Goal: Information Seeking & Learning: Compare options

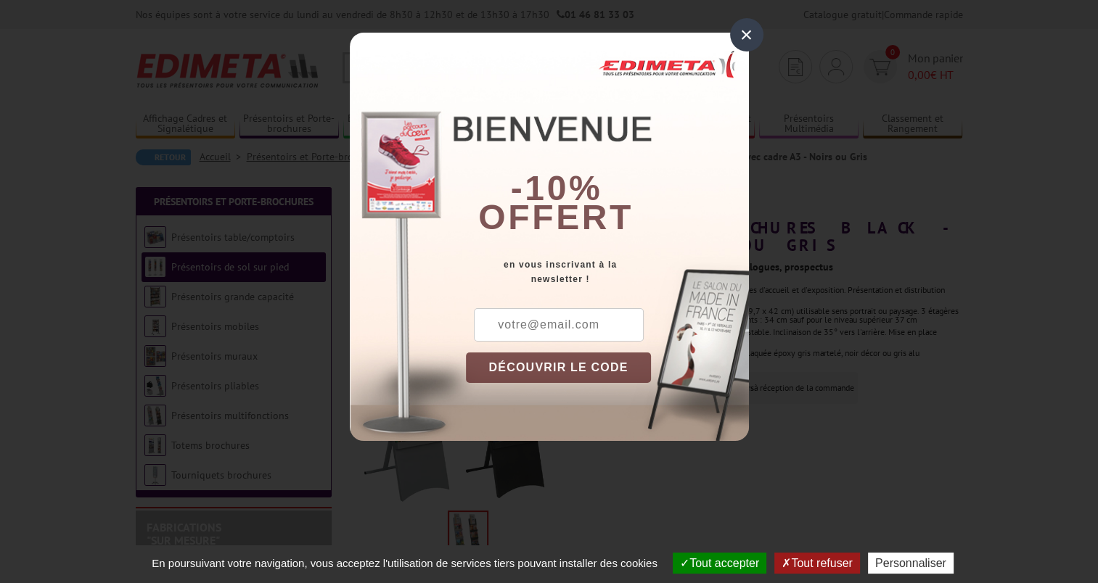
drag, startPoint x: 751, startPoint y: 38, endPoint x: 757, endPoint y: 49, distance: 12.3
click at [752, 39] on div "×" at bounding box center [746, 34] width 33 height 33
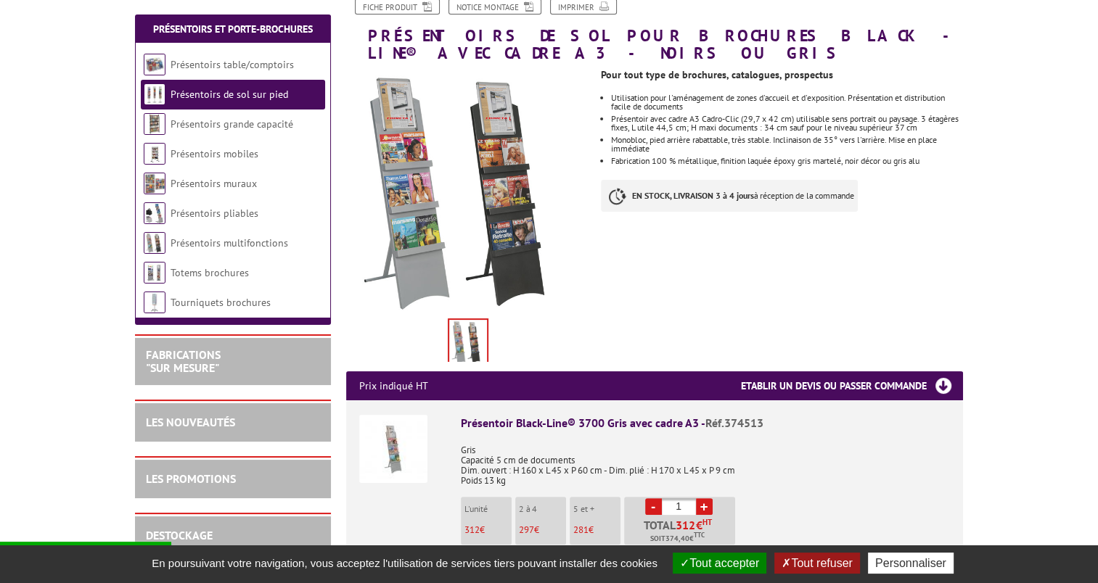
scroll to position [218, 0]
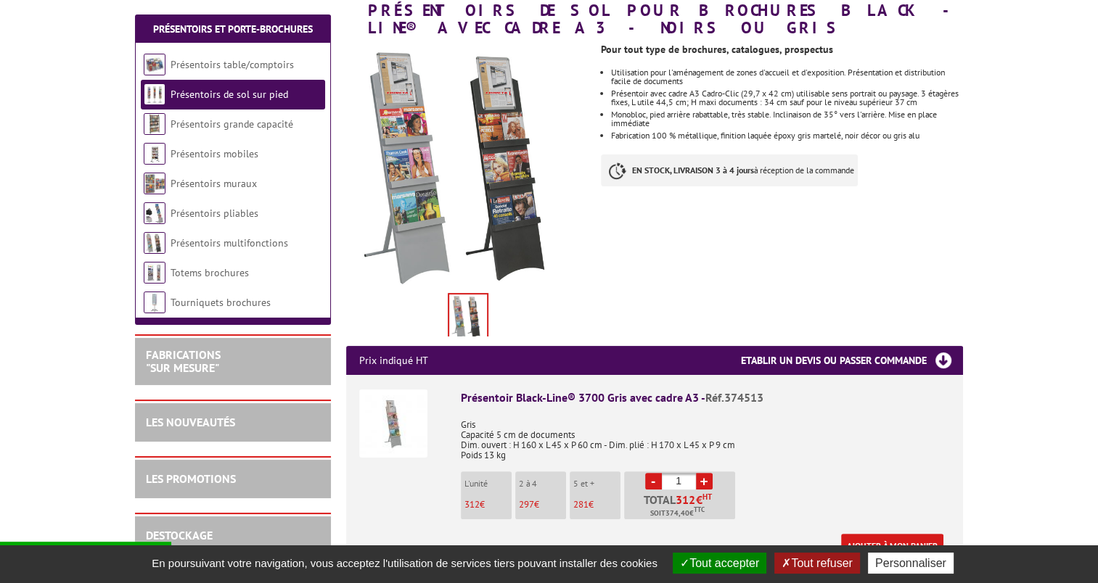
click at [720, 557] on button "Tout accepter" at bounding box center [720, 563] width 94 height 21
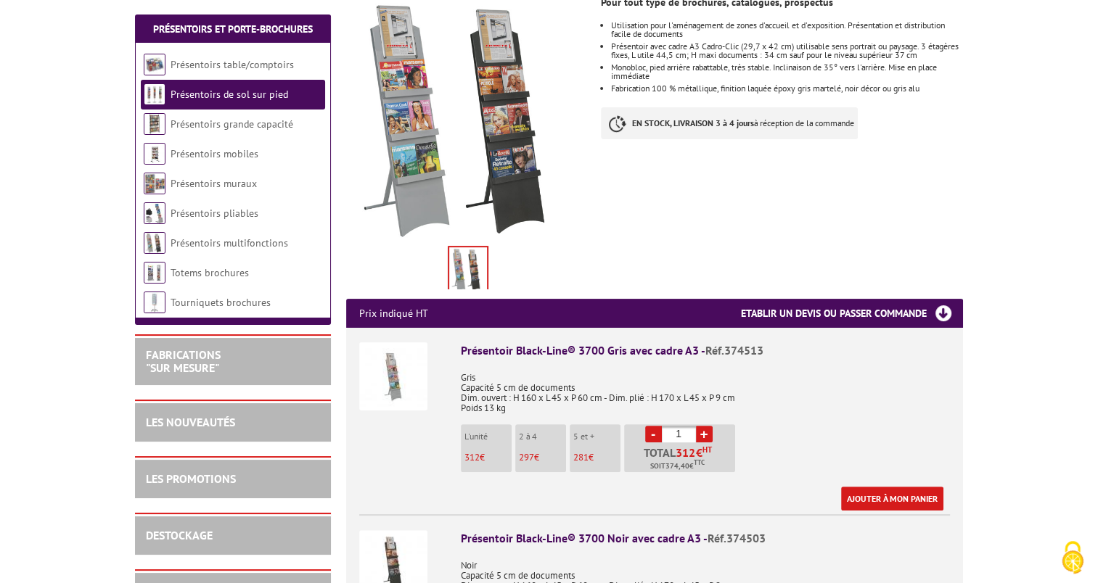
scroll to position [290, 0]
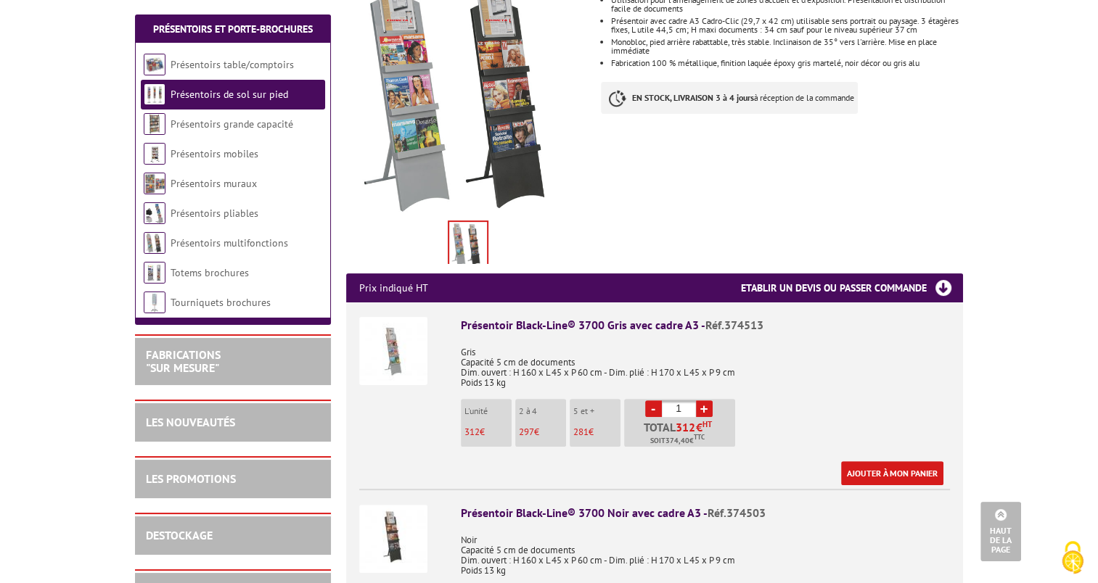
click at [531, 406] on p "2 à 4" at bounding box center [542, 411] width 47 height 10
click at [704, 400] on link "+" at bounding box center [704, 408] width 17 height 17
click at [705, 400] on link "+" at bounding box center [704, 408] width 17 height 17
type input "3"
click at [235, 131] on li "Présentoirs grande capacité" at bounding box center [233, 125] width 184 height 30
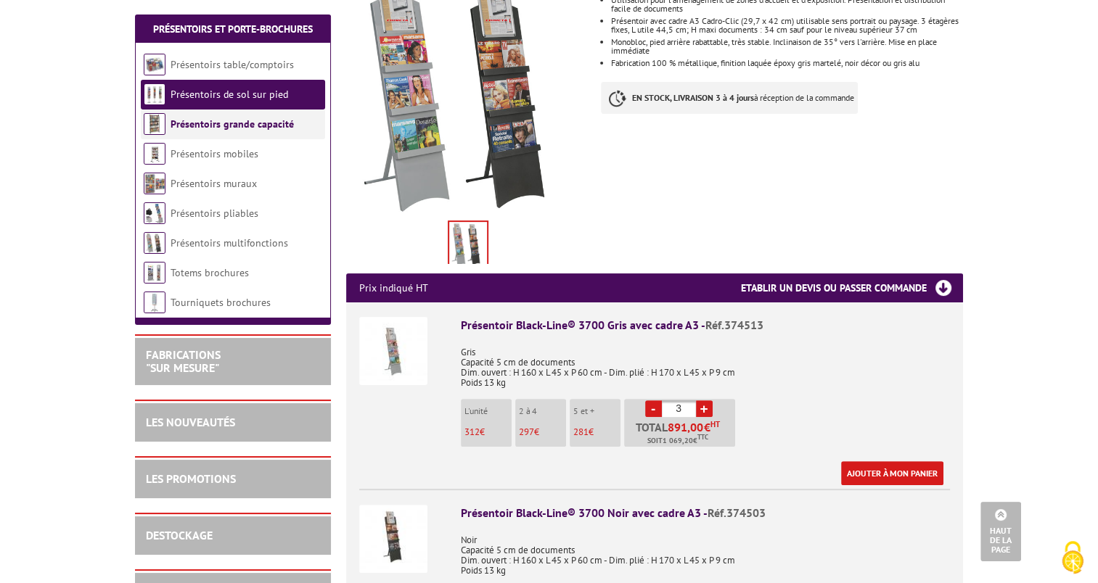
click at [249, 126] on link "Présentoirs grande capacité" at bounding box center [231, 124] width 123 height 13
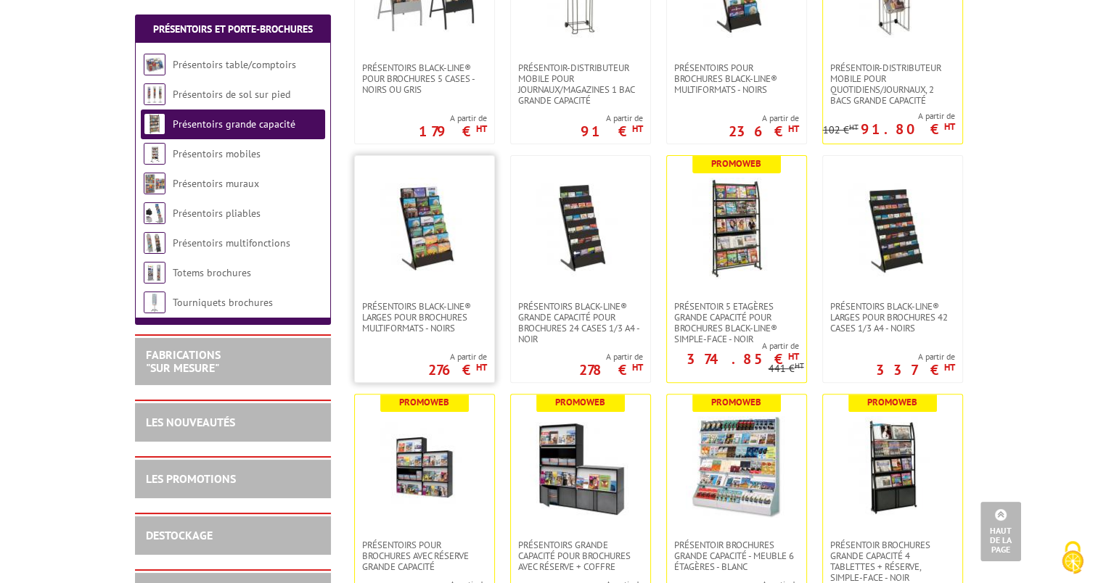
scroll to position [435, 0]
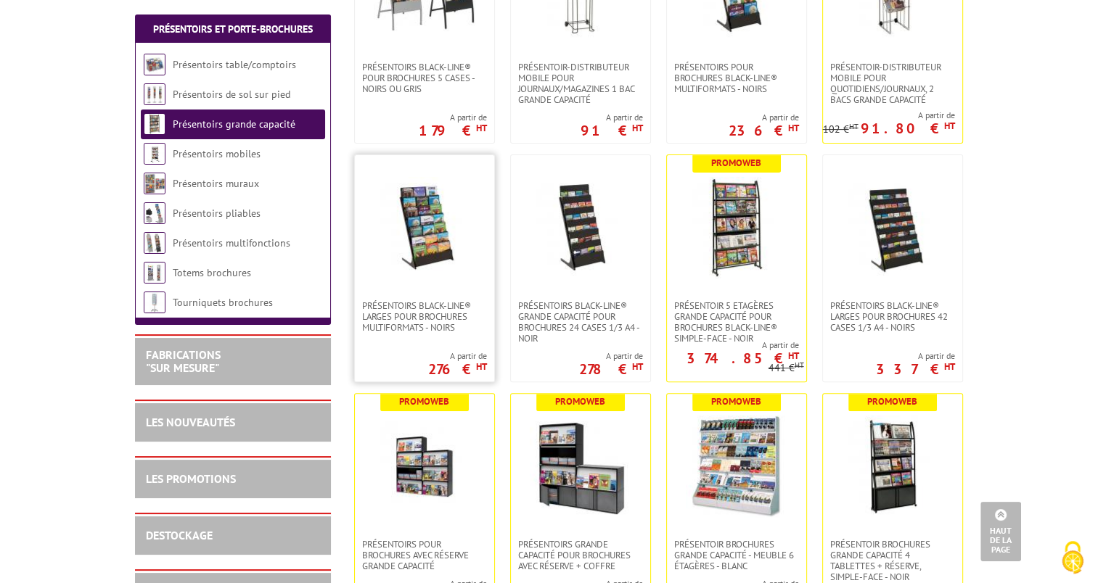
click at [433, 241] on img at bounding box center [425, 228] width 102 height 102
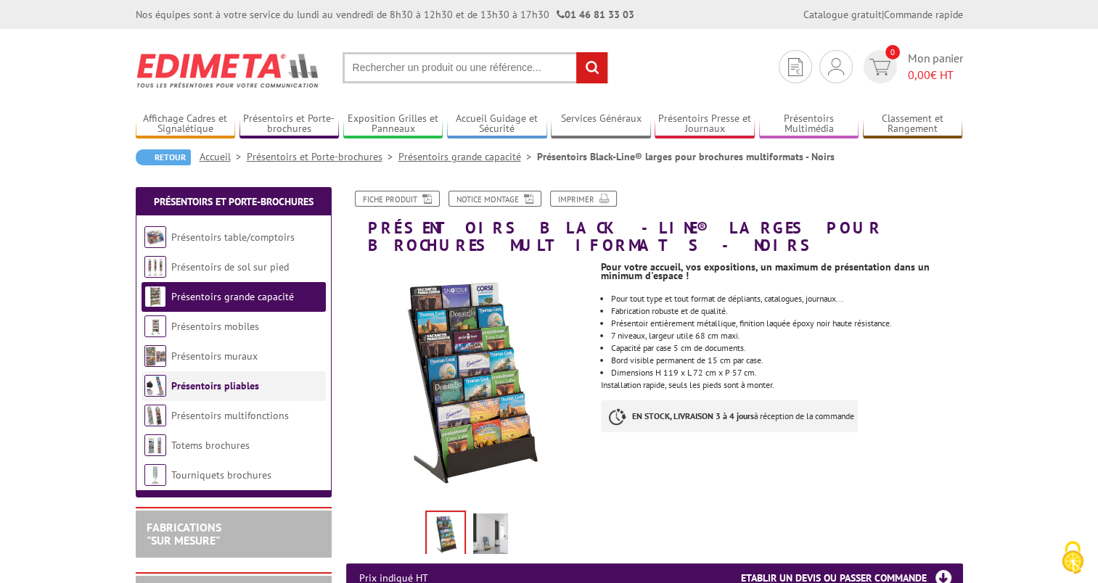
click at [238, 387] on link "Présentoirs pliables" at bounding box center [215, 385] width 88 height 13
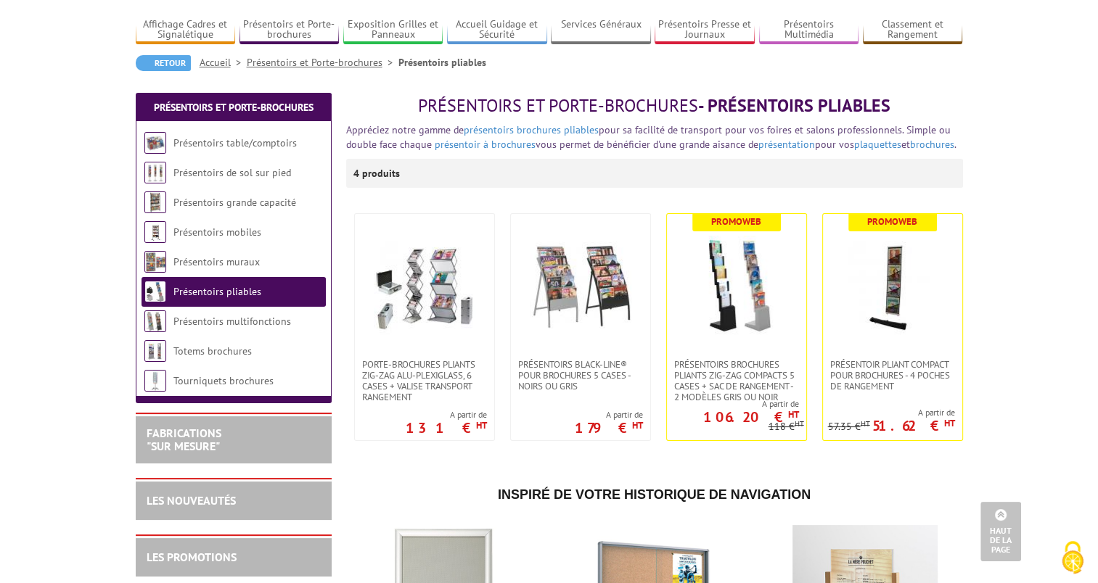
scroll to position [73, 0]
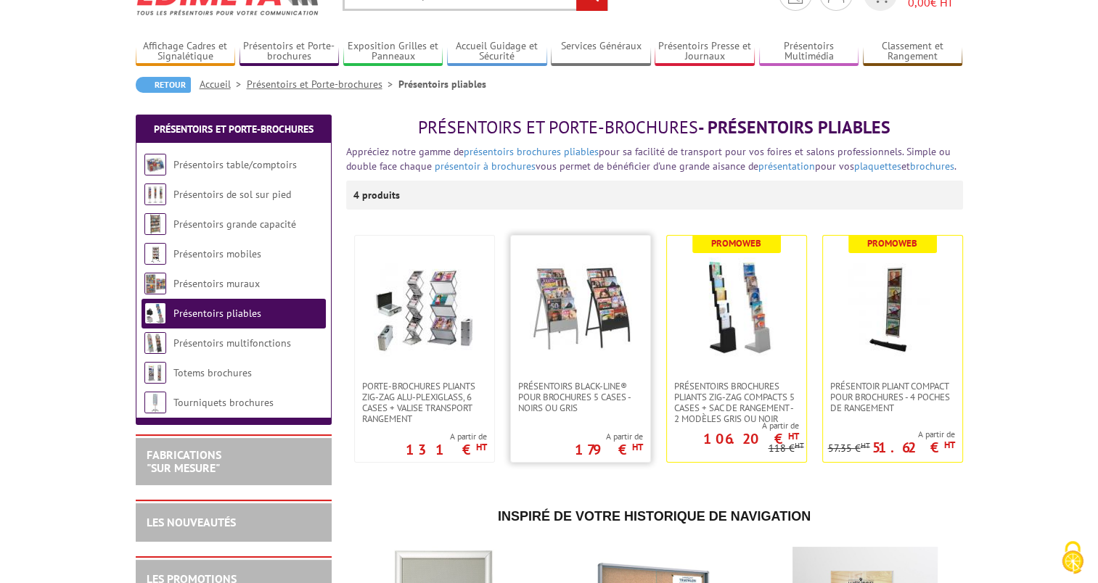
click at [596, 316] on img at bounding box center [581, 309] width 102 height 102
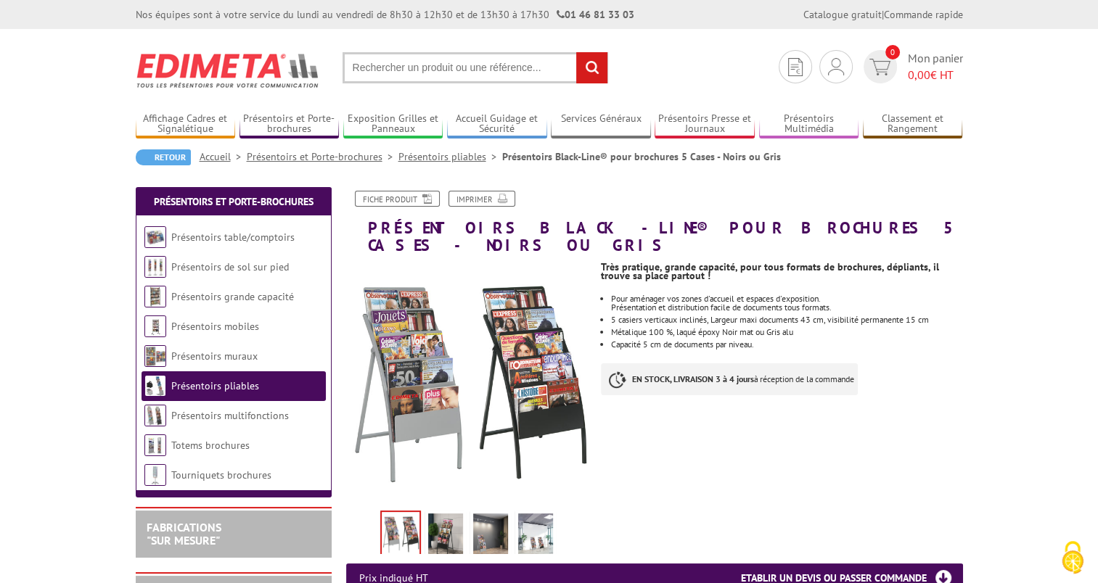
click at [448, 522] on img at bounding box center [445, 536] width 35 height 45
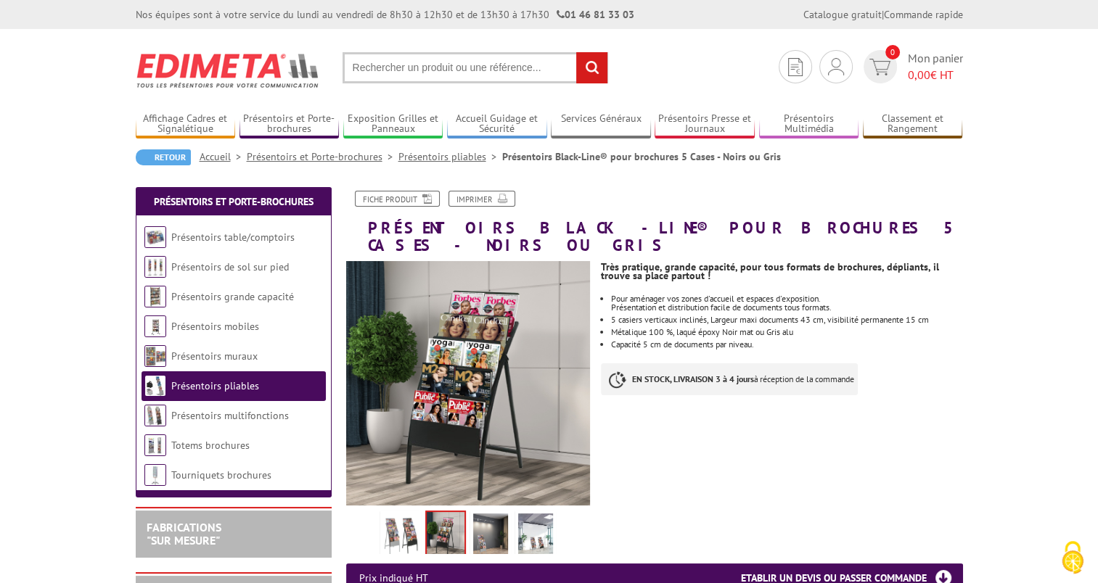
click at [481, 519] on img at bounding box center [490, 536] width 35 height 45
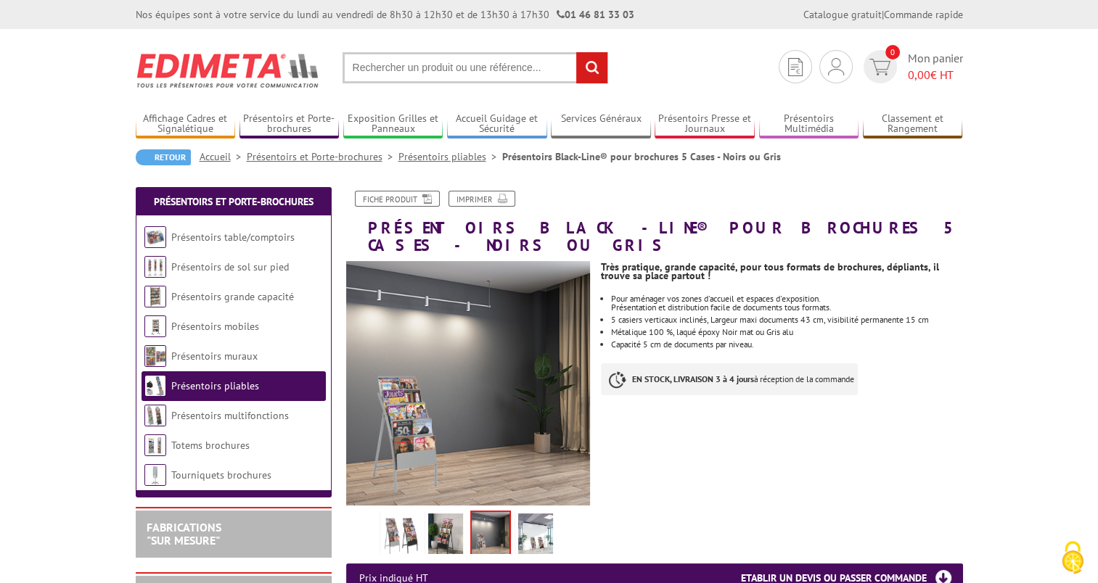
click at [536, 514] on img at bounding box center [535, 536] width 35 height 45
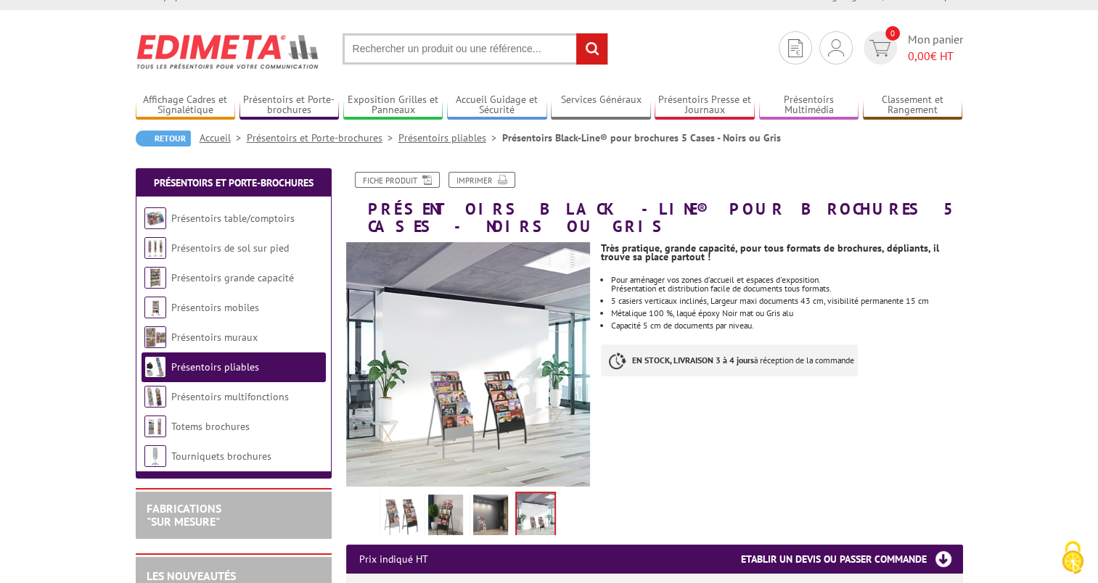
scroll to position [145, 0]
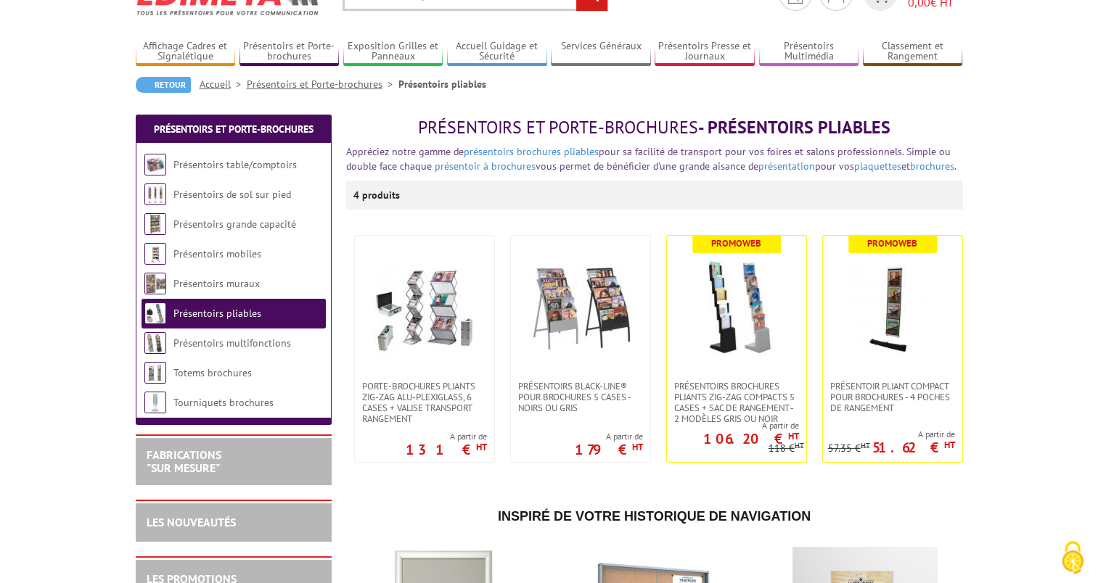
scroll to position [73, 0]
click at [731, 316] on img at bounding box center [737, 309] width 102 height 102
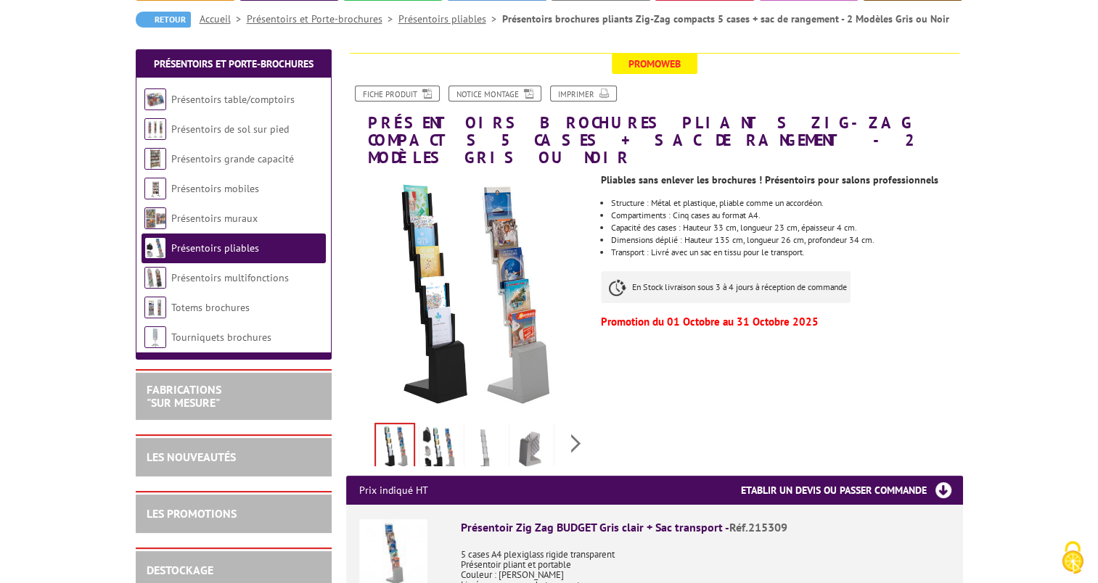
scroll to position [145, 0]
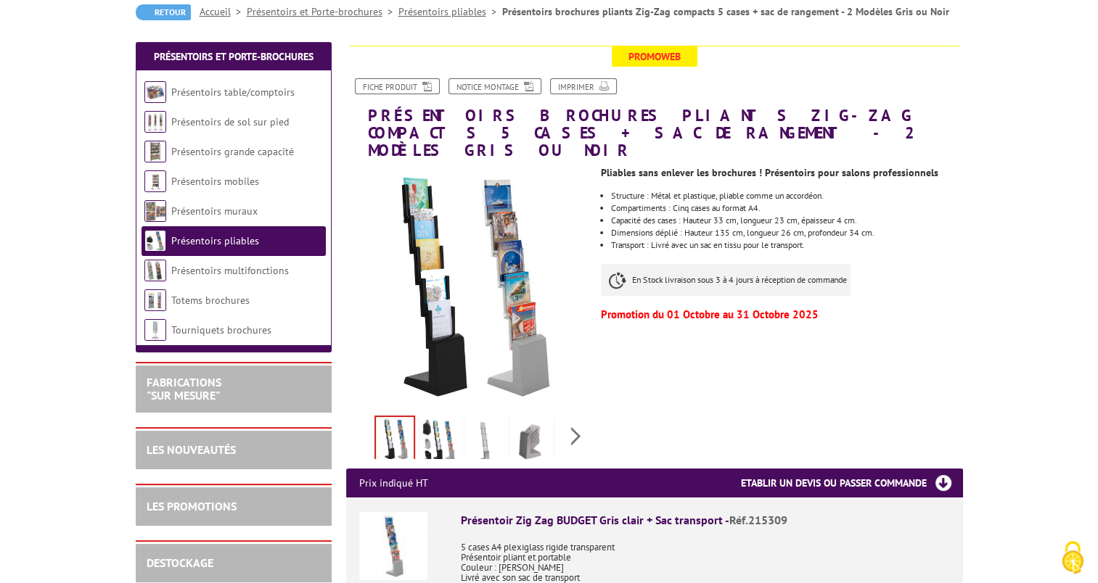
click at [527, 423] on img at bounding box center [529, 441] width 35 height 45
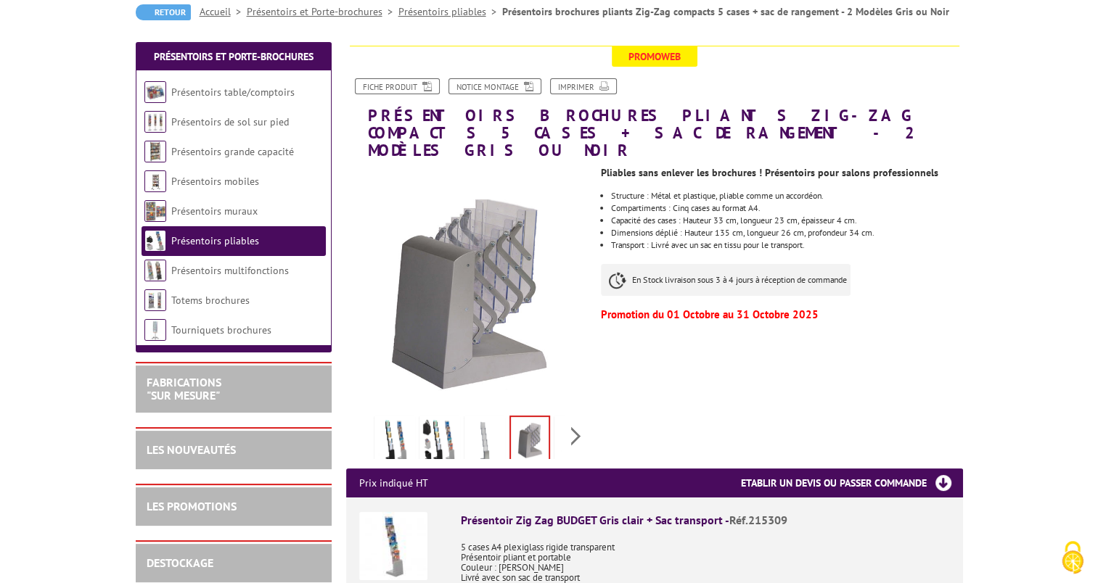
click at [477, 419] on img at bounding box center [484, 441] width 35 height 45
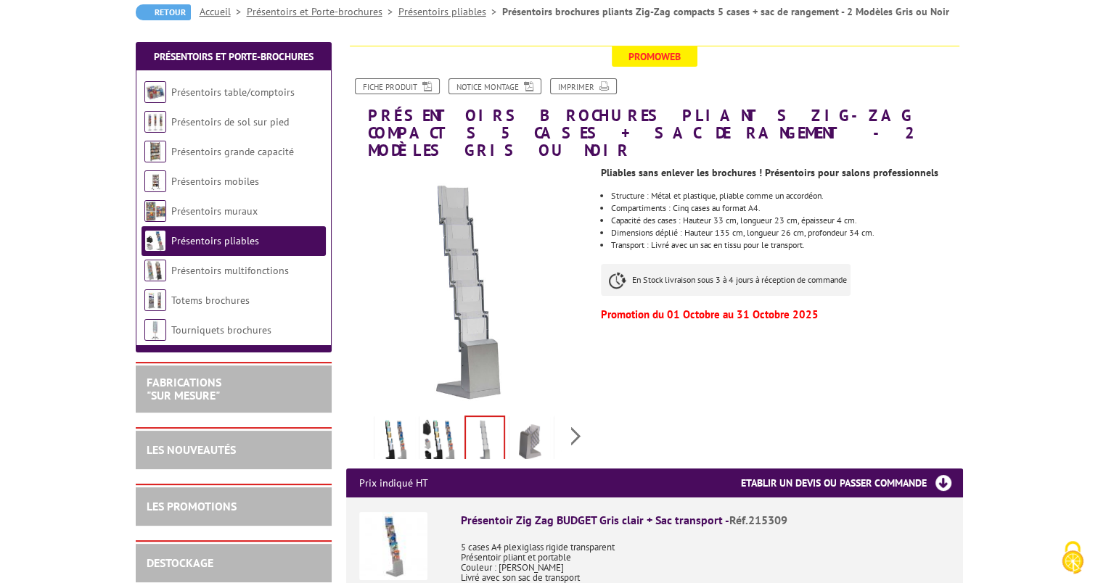
click at [451, 419] on img at bounding box center [439, 441] width 35 height 45
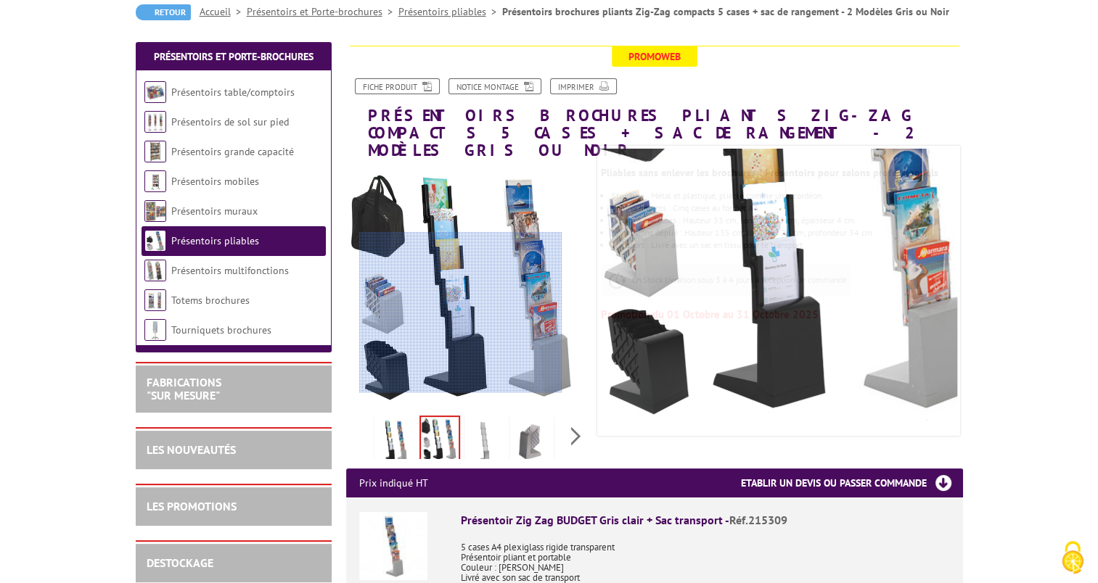
click at [461, 338] on div at bounding box center [460, 312] width 202 height 161
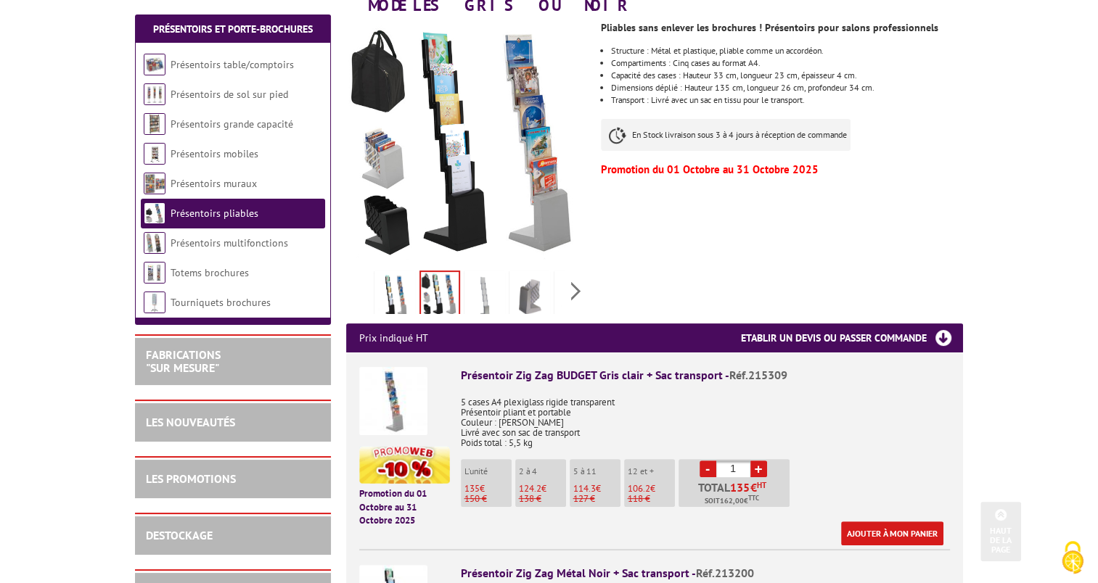
scroll to position [363, 0]
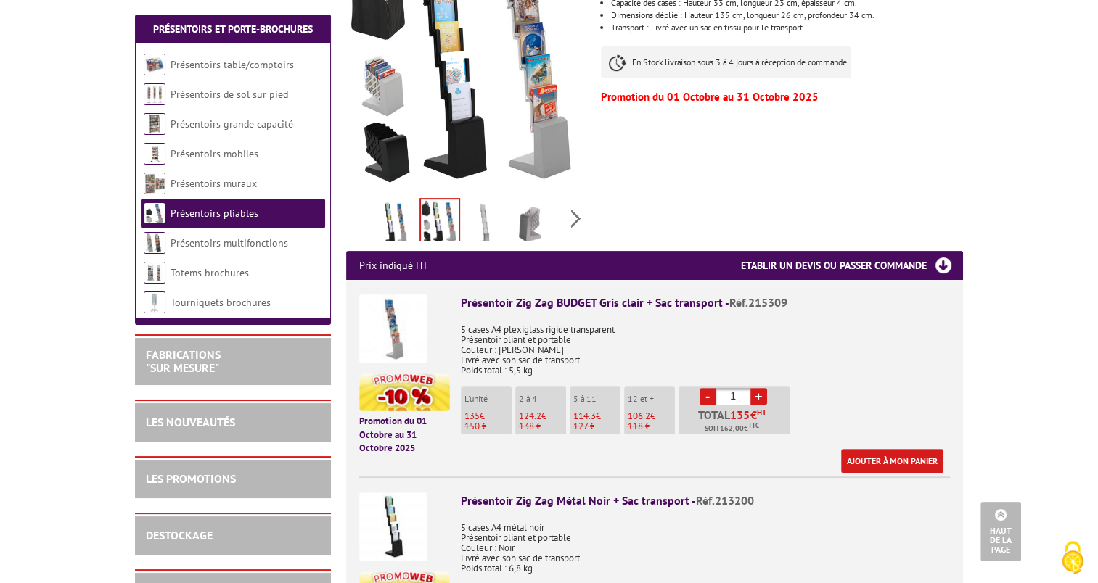
click at [536, 410] on span "124.2" at bounding box center [530, 416] width 22 height 12
click at [758, 388] on link "+" at bounding box center [758, 396] width 17 height 17
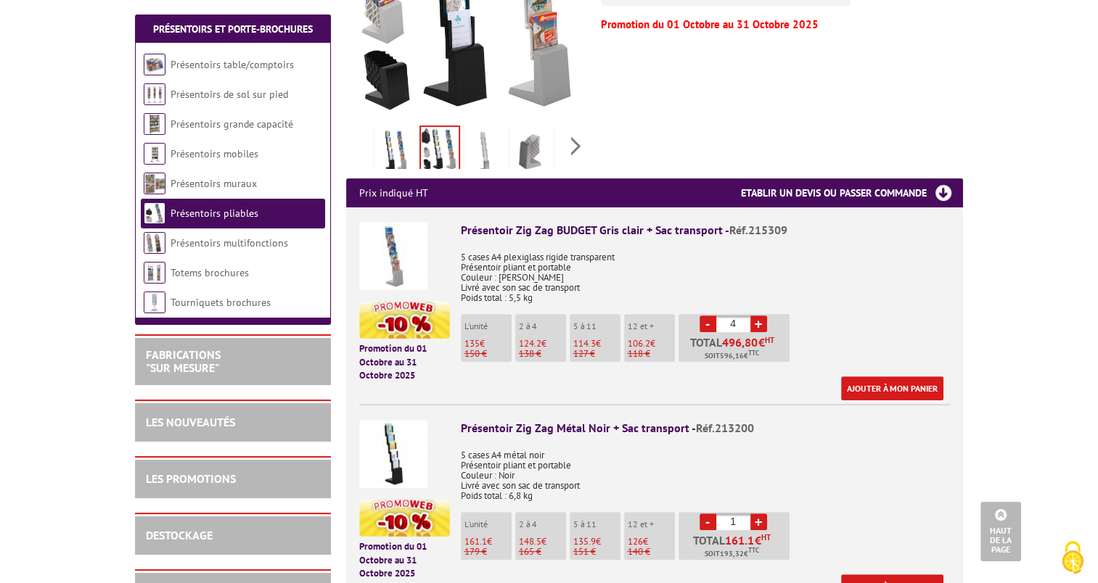
click at [708, 316] on link "-" at bounding box center [707, 324] width 17 height 17
type input "1"
click at [708, 316] on link "-" at bounding box center [707, 324] width 17 height 17
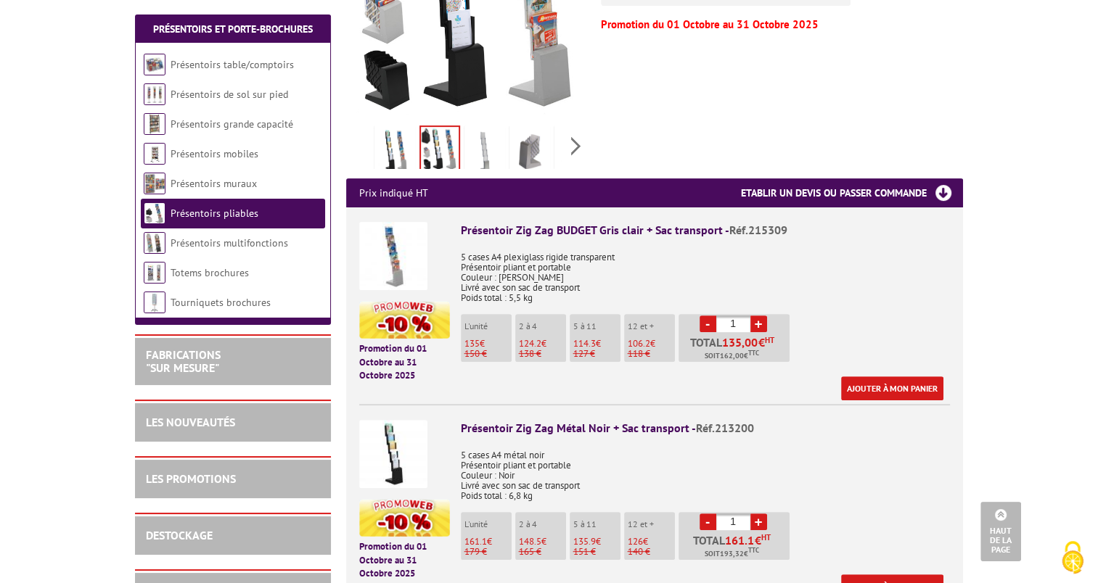
click at [758, 514] on link "+" at bounding box center [758, 522] width 17 height 17
click at [706, 514] on link "-" at bounding box center [707, 522] width 17 height 17
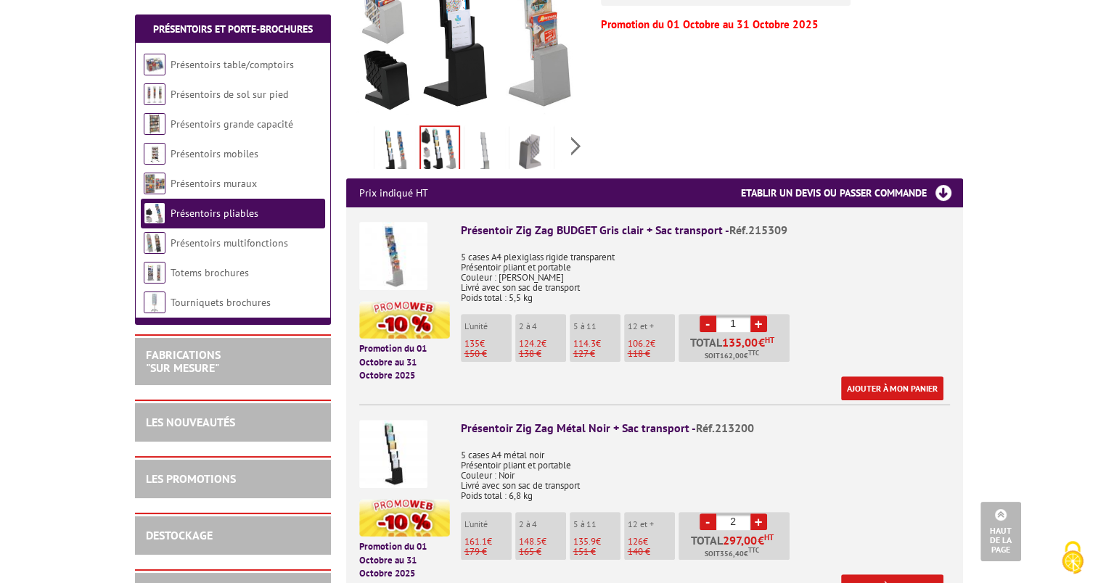
click at [763, 514] on link "+" at bounding box center [758, 522] width 17 height 17
type input "4"
click at [774, 404] on li "Promotion du 01 Octobre au 31 Octobre 2025 Présentoir Zig Zag Métal Noir + Sac …" at bounding box center [654, 501] width 591 height 194
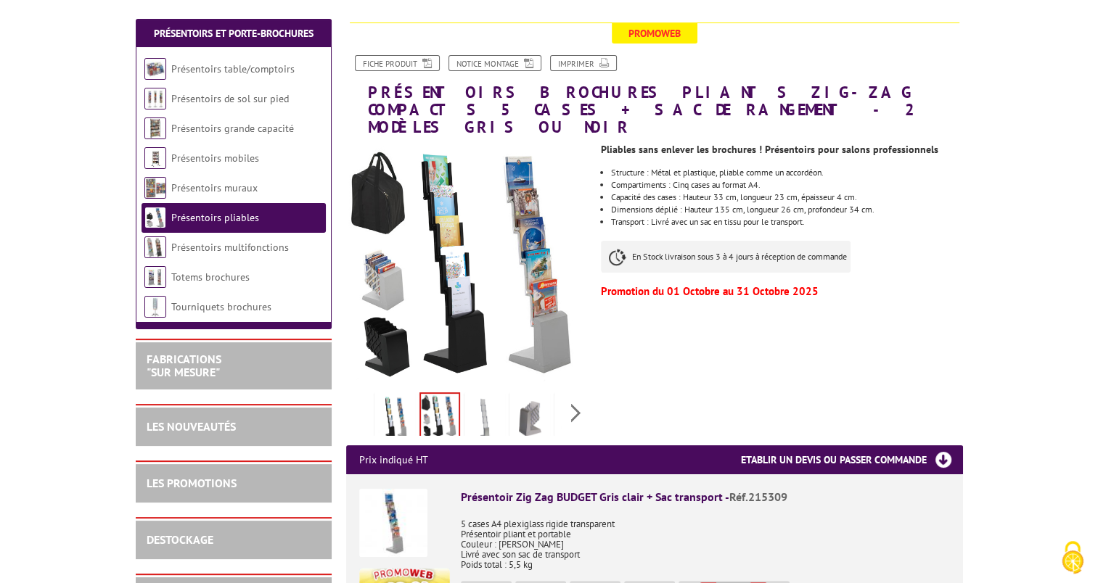
scroll to position [145, 0]
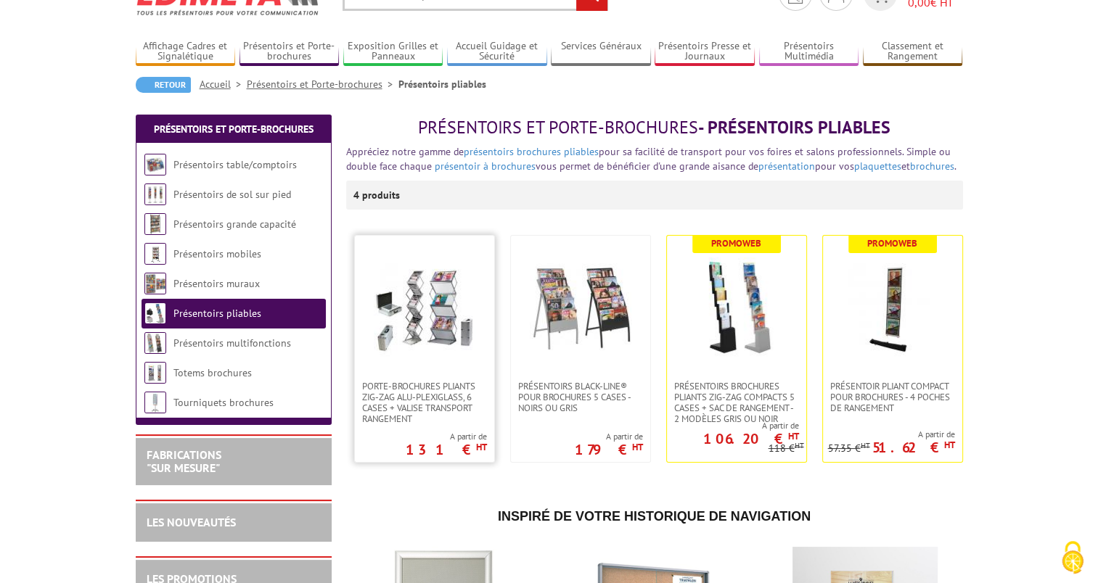
click at [431, 304] on img at bounding box center [425, 309] width 102 height 102
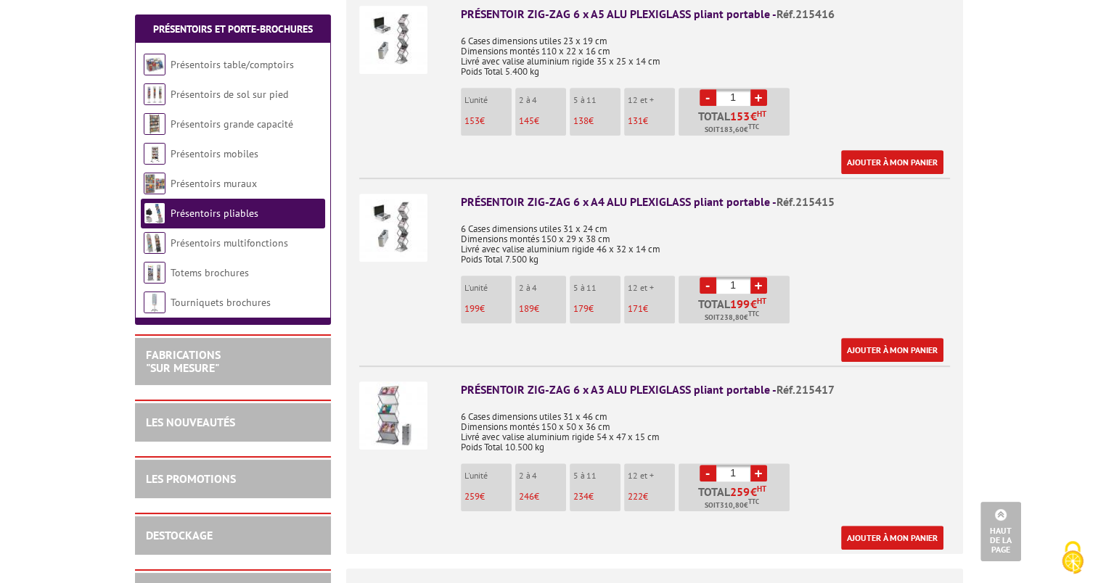
scroll to position [653, 0]
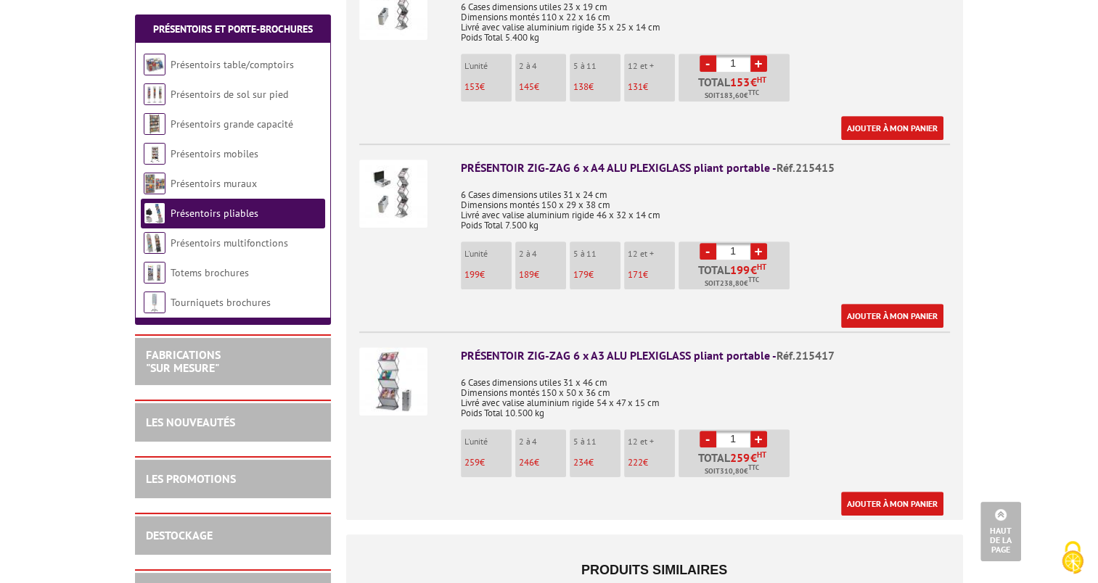
click at [757, 431] on link "+" at bounding box center [758, 439] width 17 height 17
type input "3"
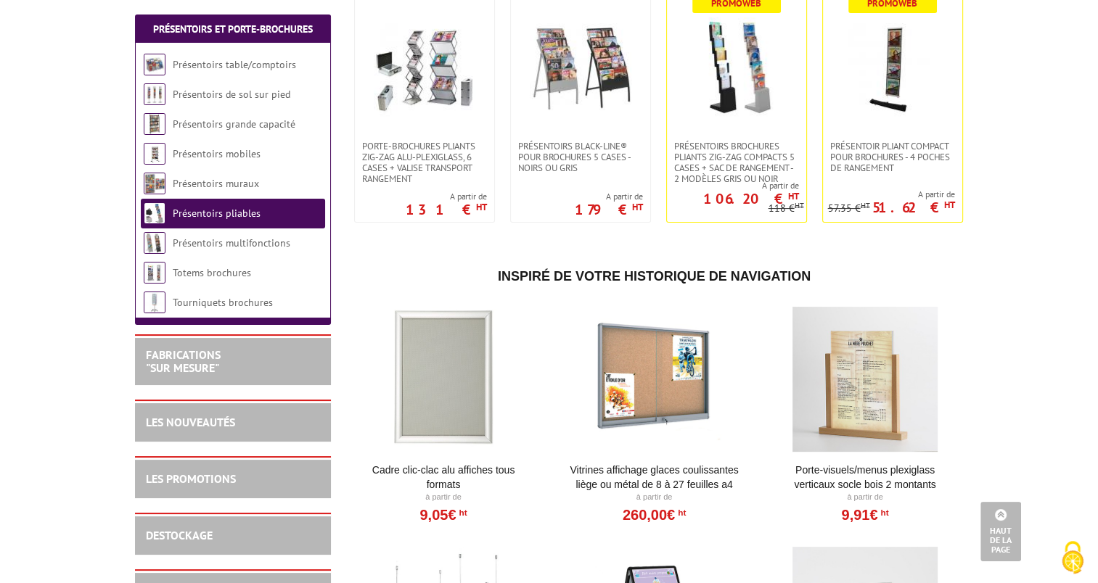
scroll to position [218, 0]
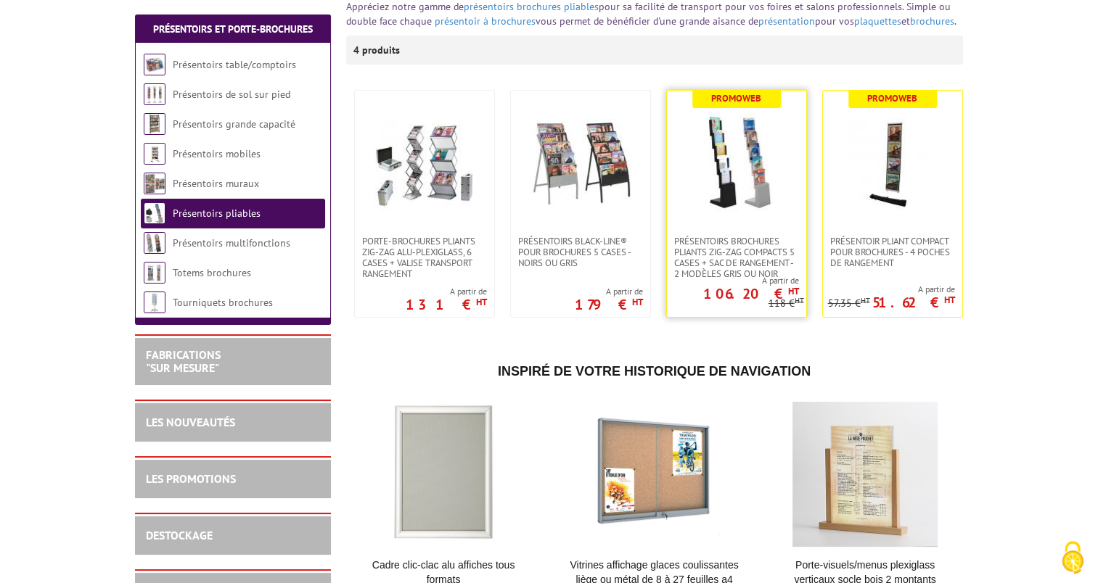
click at [736, 174] on img at bounding box center [737, 163] width 102 height 102
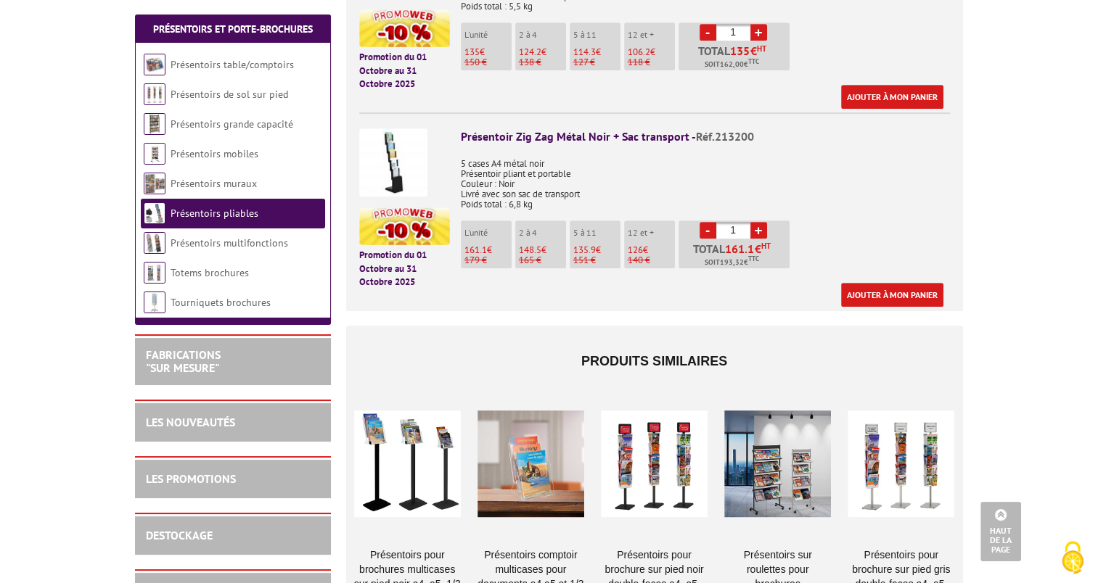
scroll to position [871, 0]
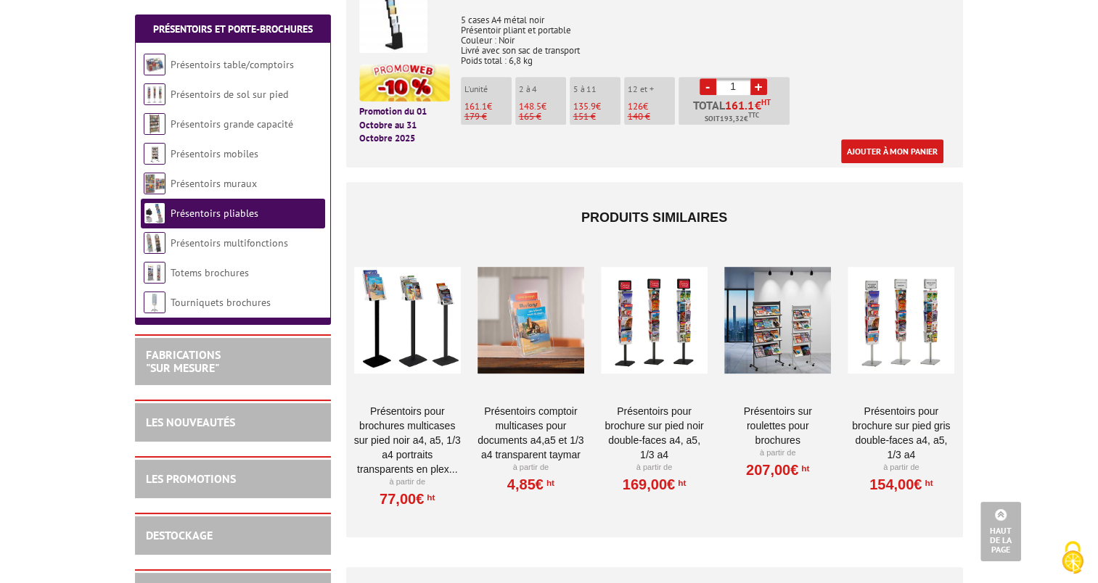
click at [666, 313] on div at bounding box center [654, 320] width 107 height 145
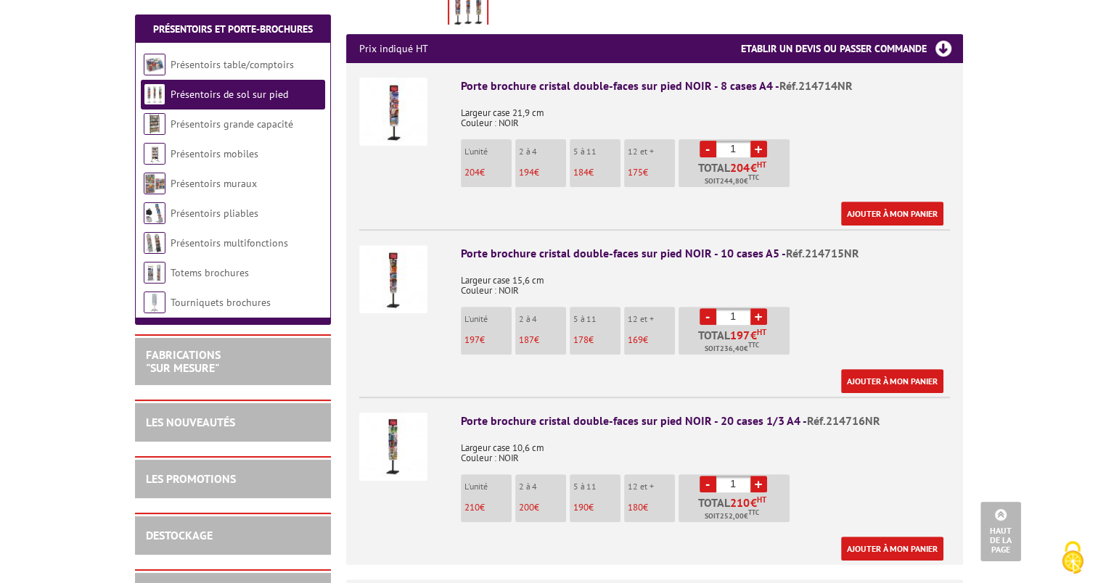
scroll to position [580, 0]
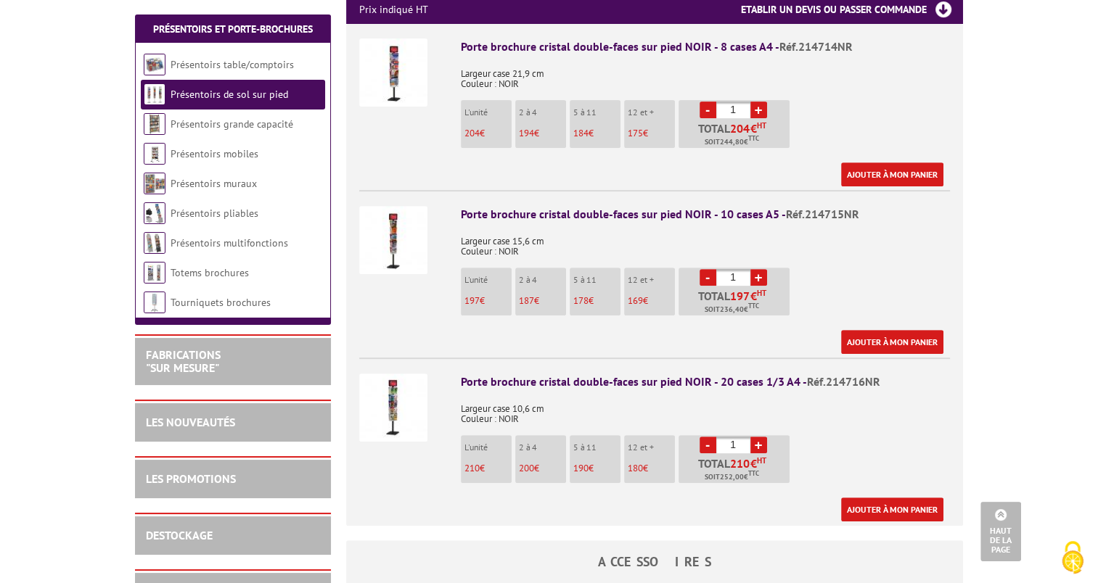
click at [383, 376] on img at bounding box center [393, 408] width 68 height 68
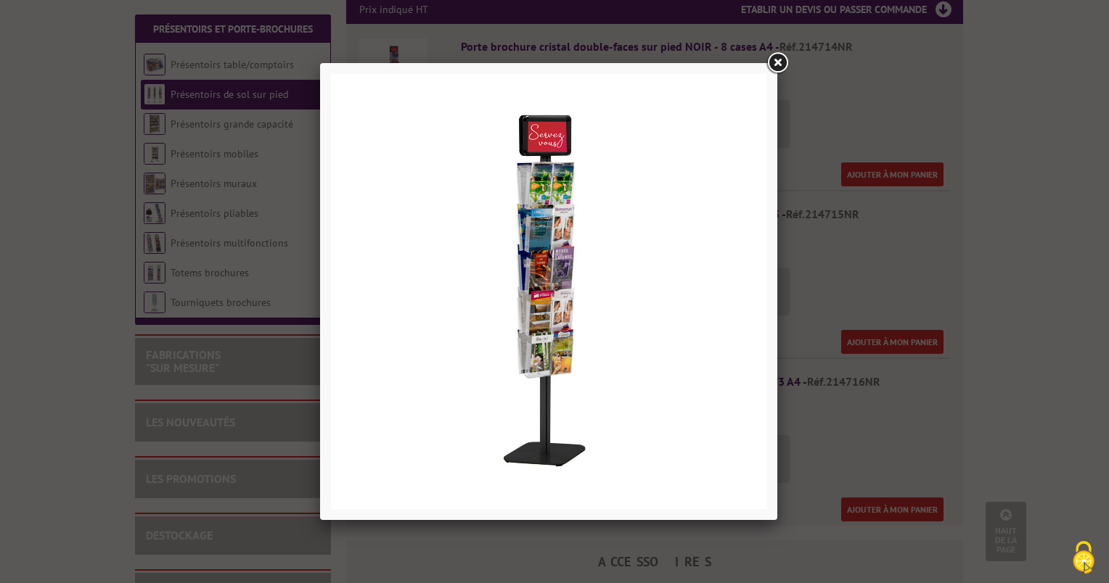
click at [780, 58] on link at bounding box center [777, 63] width 26 height 26
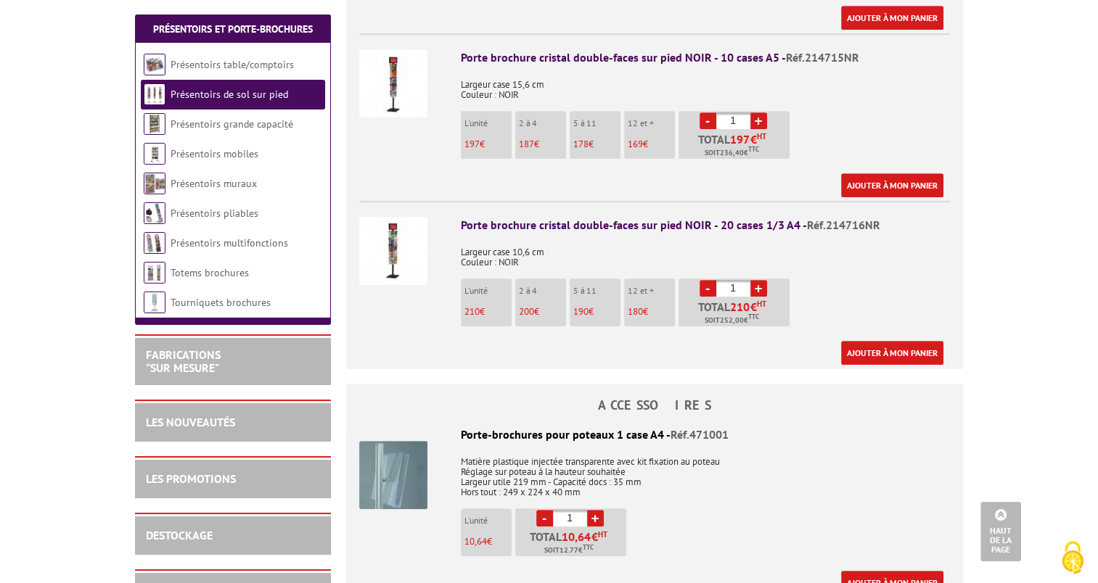
scroll to position [798, 0]
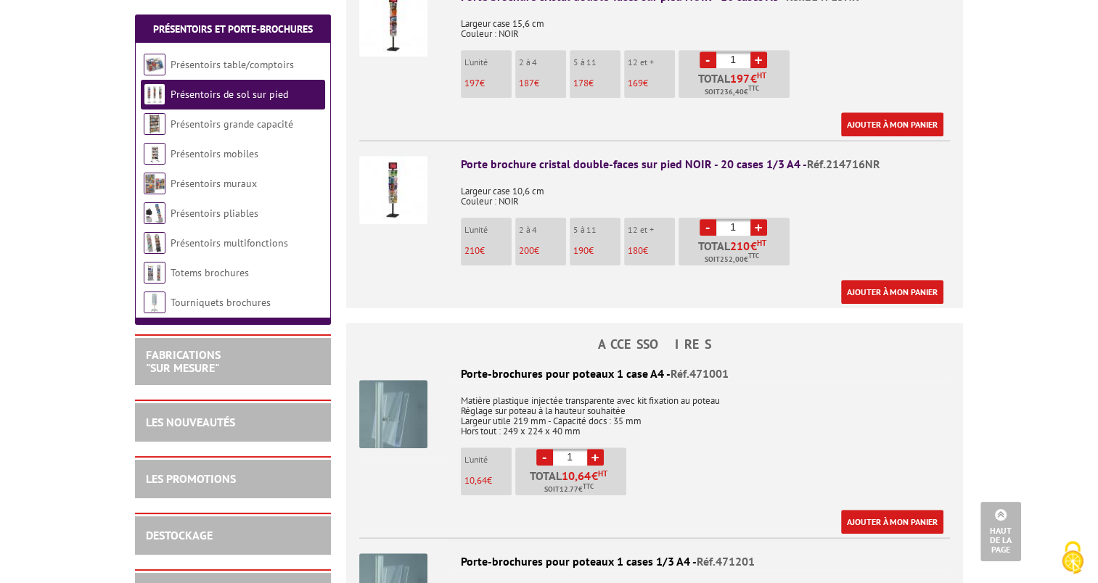
click at [392, 165] on img at bounding box center [393, 190] width 68 height 68
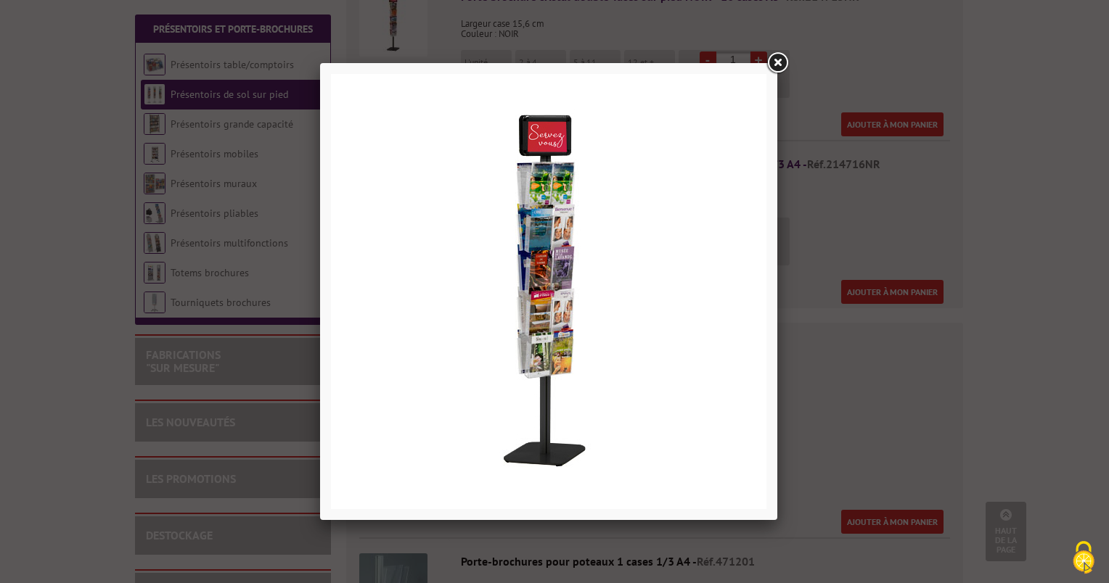
click at [774, 59] on link at bounding box center [777, 63] width 26 height 26
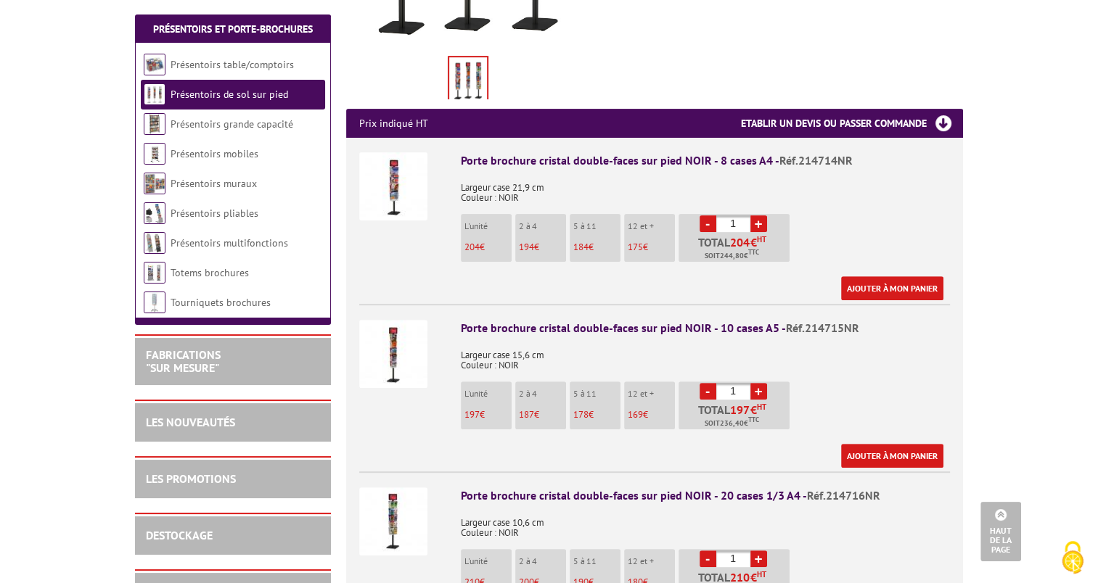
scroll to position [435, 0]
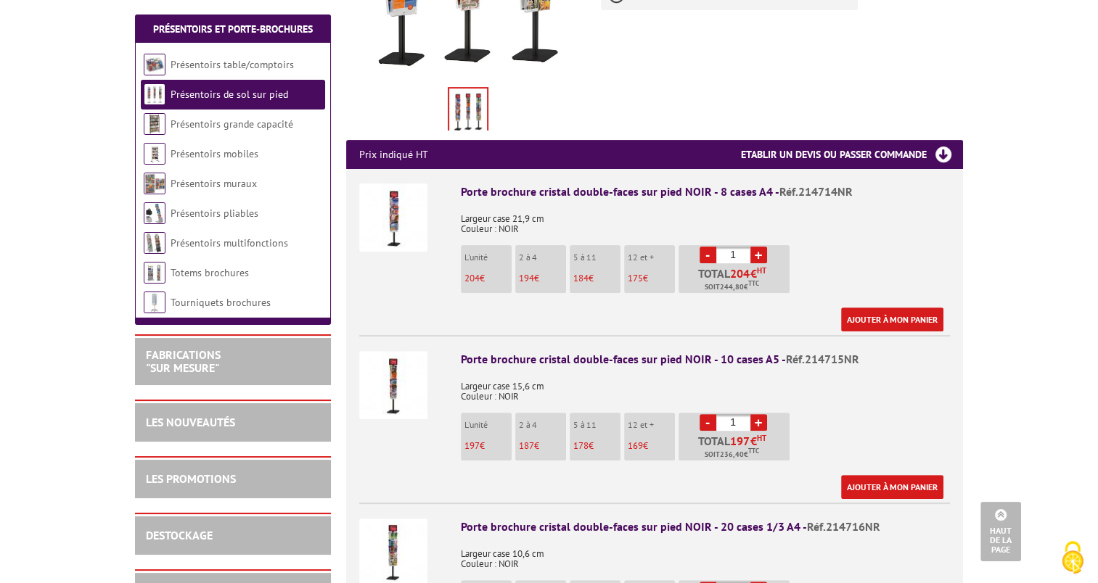
click at [406, 192] on img at bounding box center [393, 218] width 68 height 68
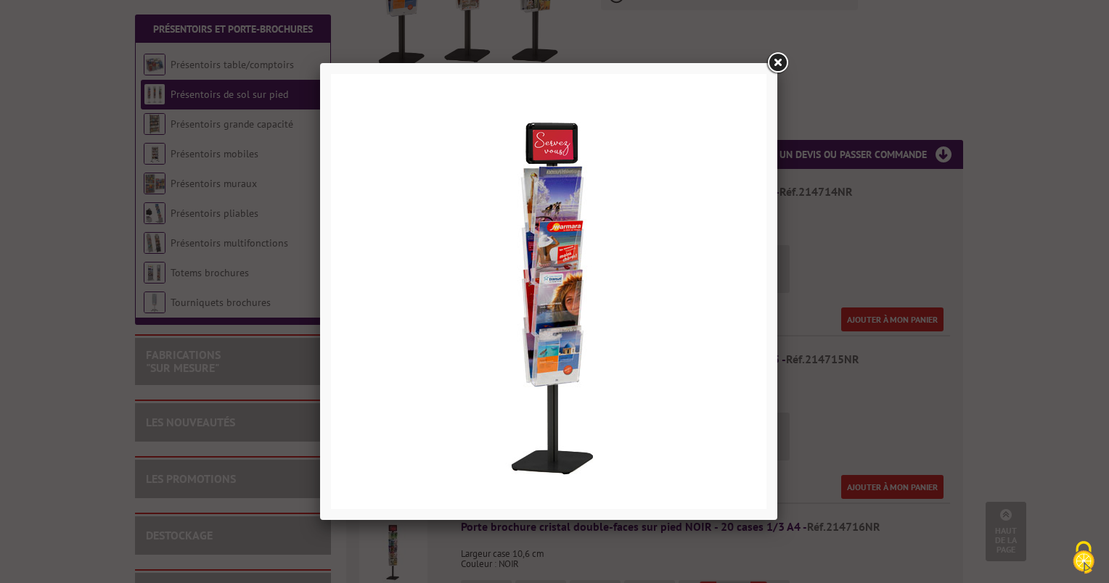
click at [778, 62] on link at bounding box center [777, 63] width 26 height 26
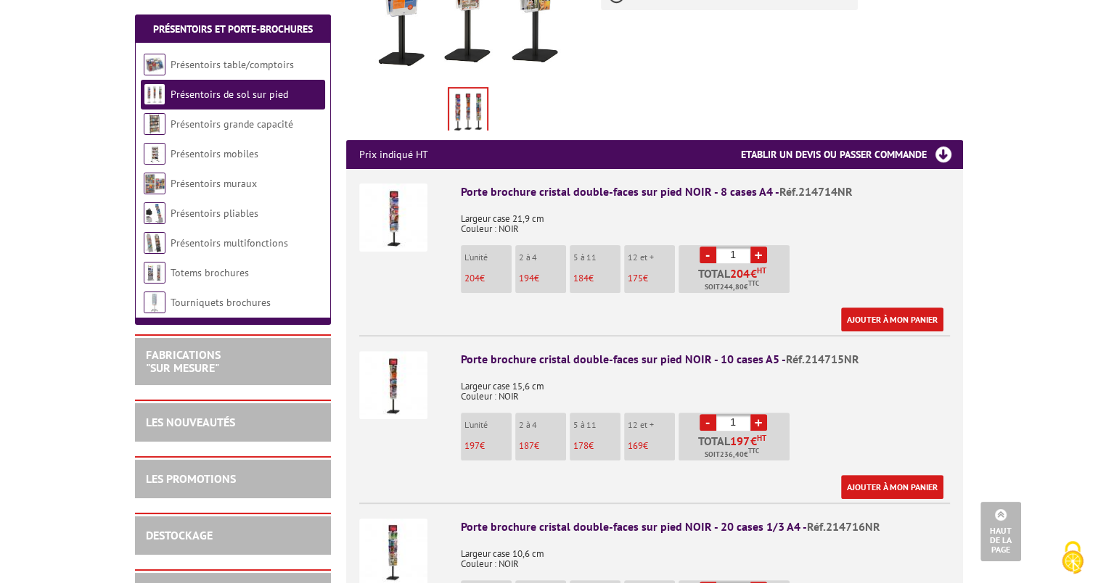
click at [406, 355] on img at bounding box center [393, 385] width 68 height 68
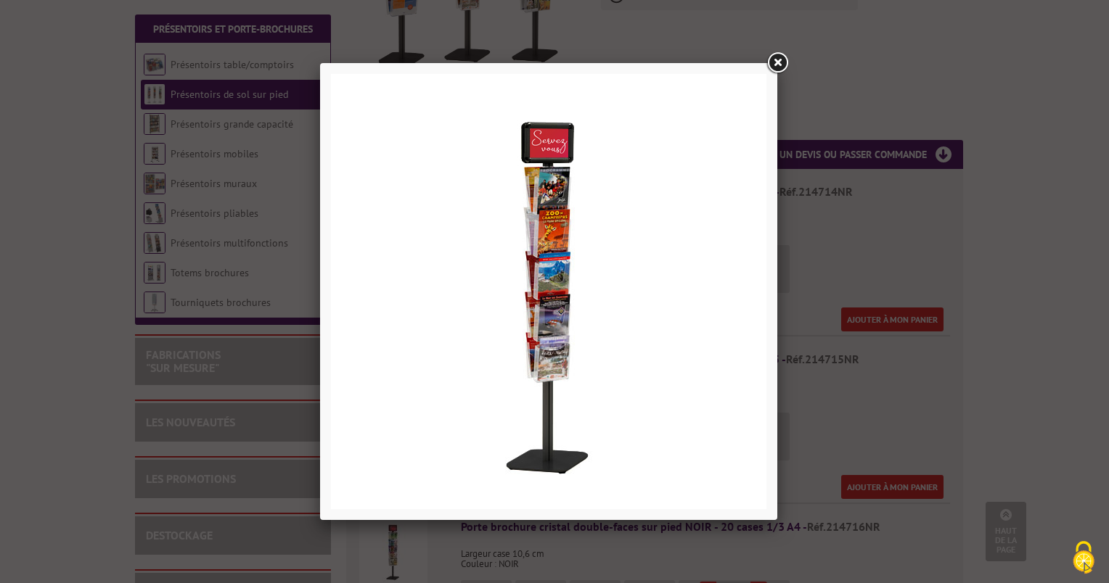
click at [778, 64] on link at bounding box center [777, 63] width 26 height 26
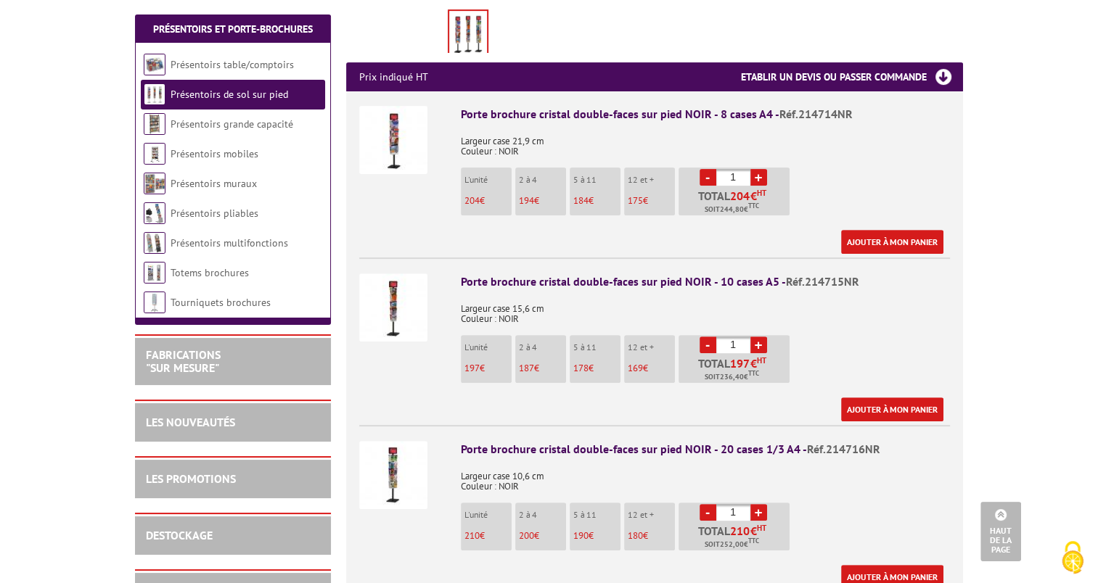
scroll to position [508, 0]
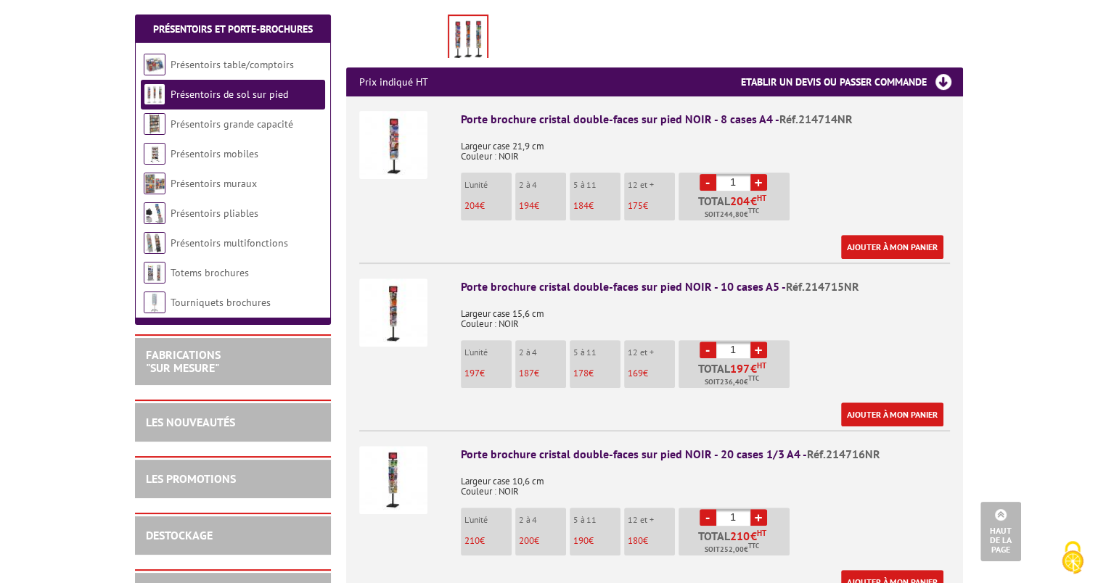
click at [403, 128] on img at bounding box center [393, 145] width 68 height 68
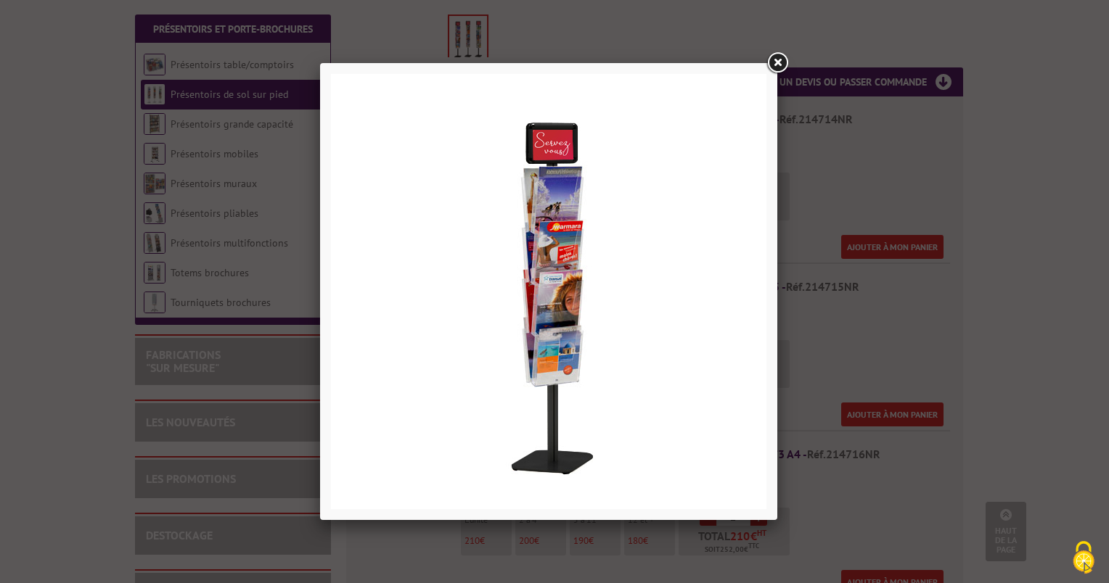
click at [774, 57] on link at bounding box center [777, 63] width 26 height 26
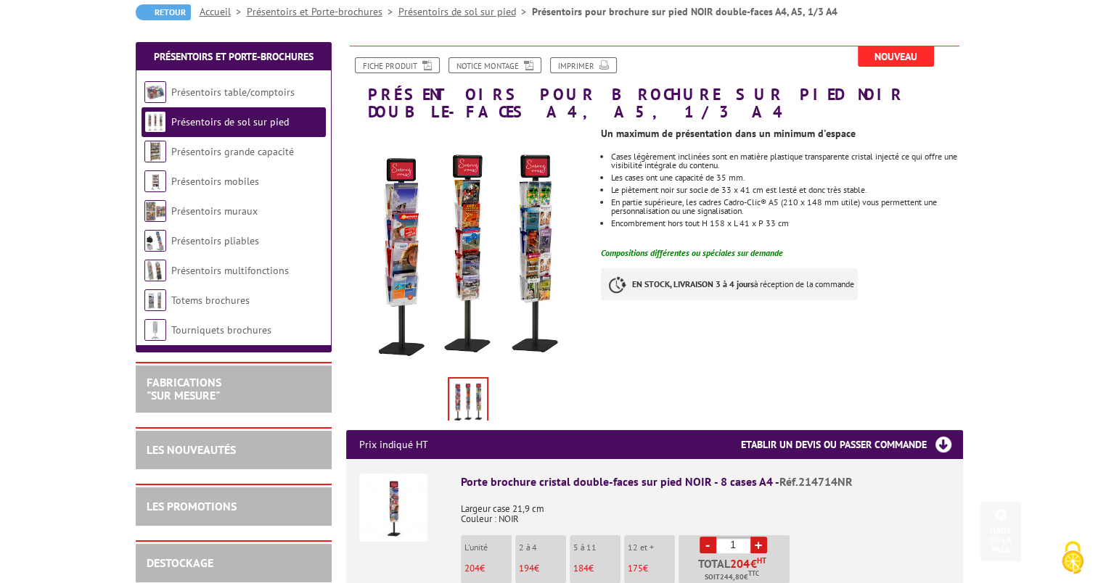
scroll to position [0, 0]
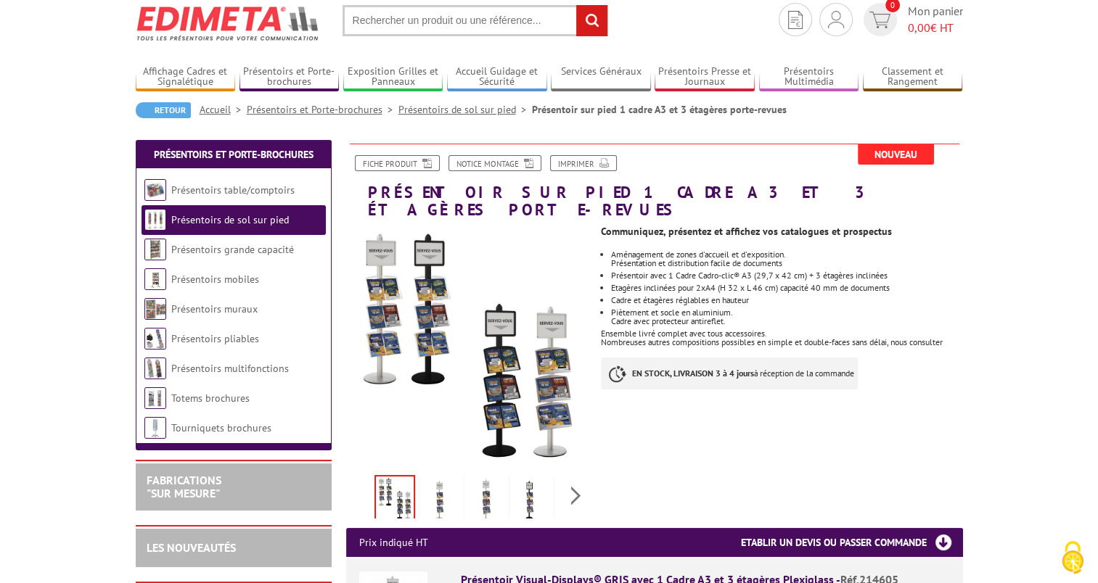
scroll to position [73, 0]
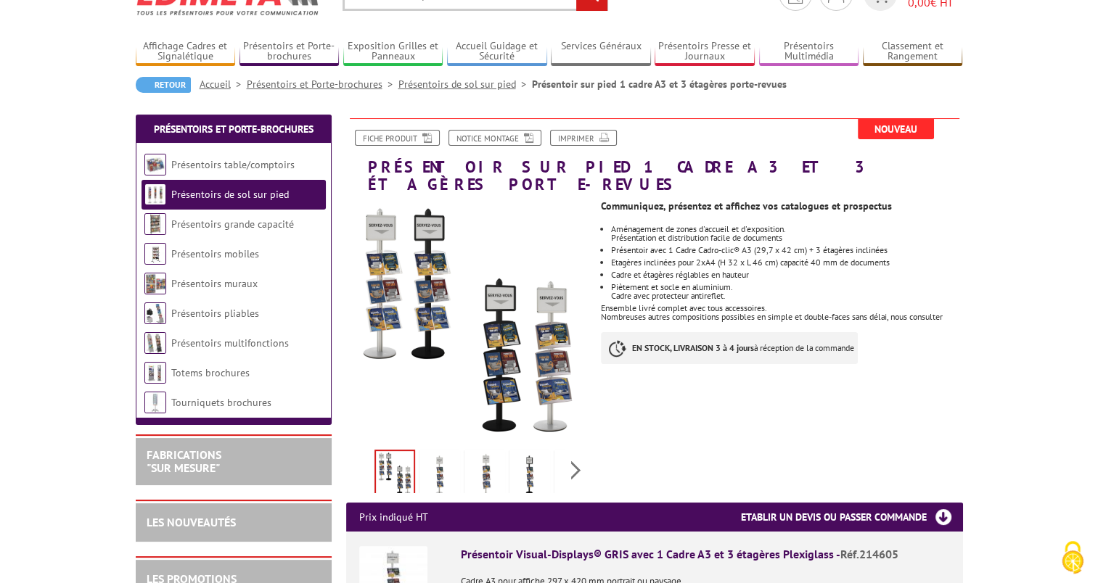
click at [441, 453] on img at bounding box center [439, 475] width 35 height 45
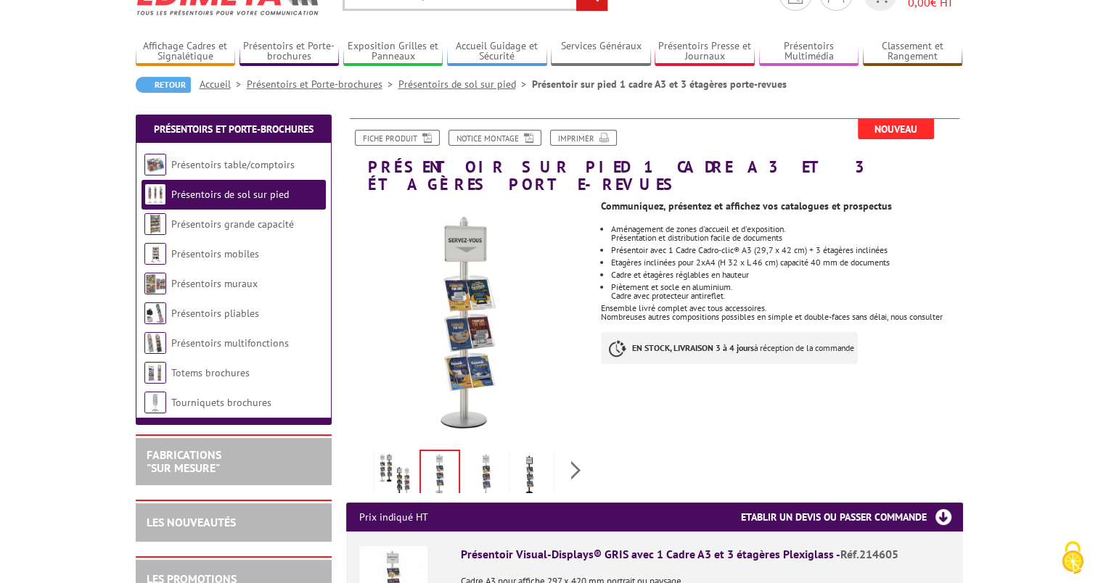
click at [490, 453] on img at bounding box center [484, 475] width 35 height 45
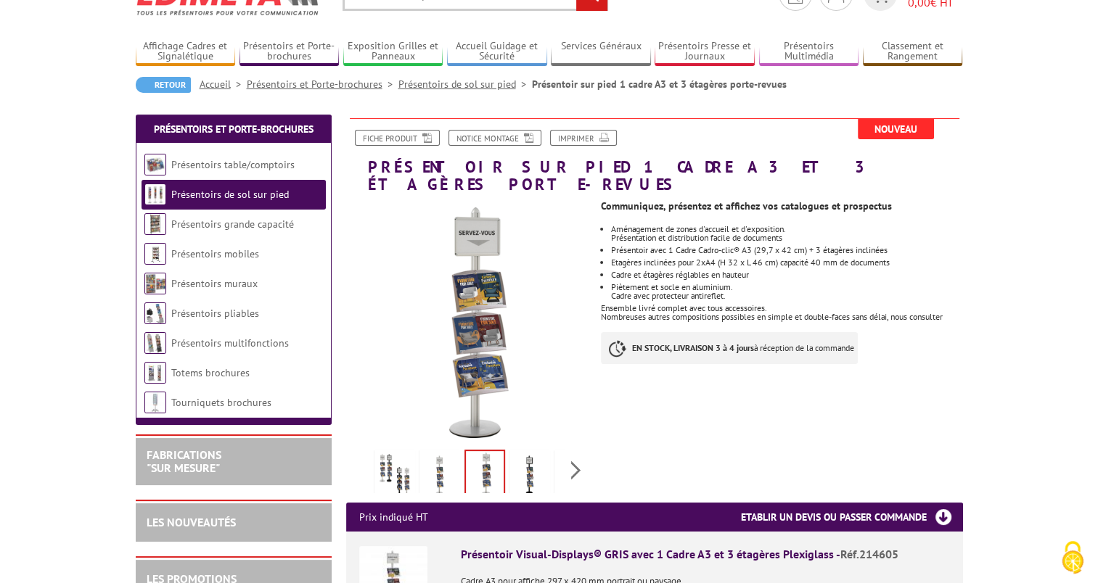
click at [530, 453] on img at bounding box center [529, 475] width 35 height 45
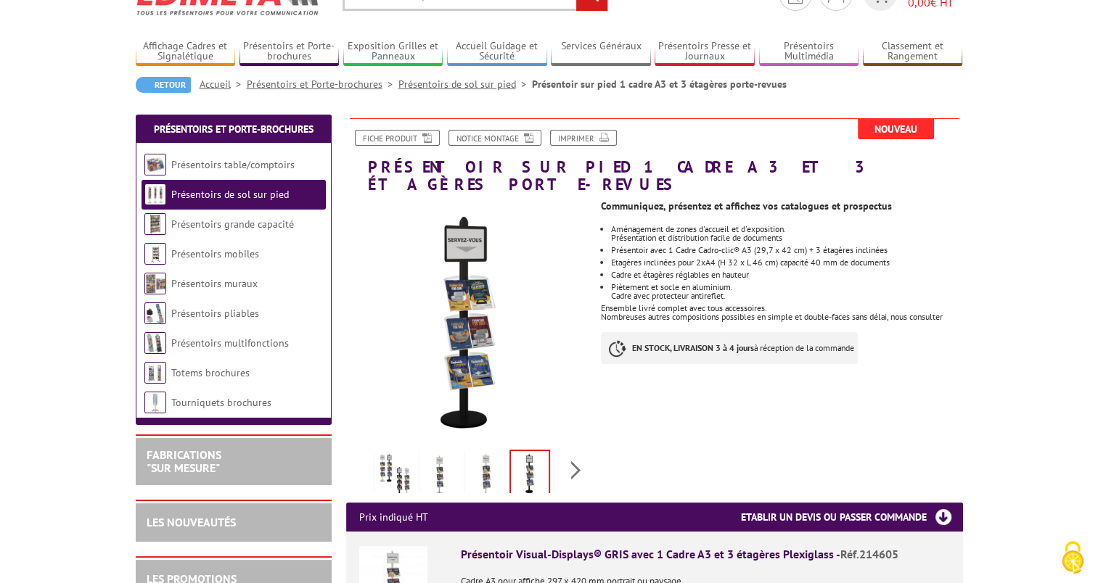
click at [481, 453] on img at bounding box center [484, 475] width 35 height 45
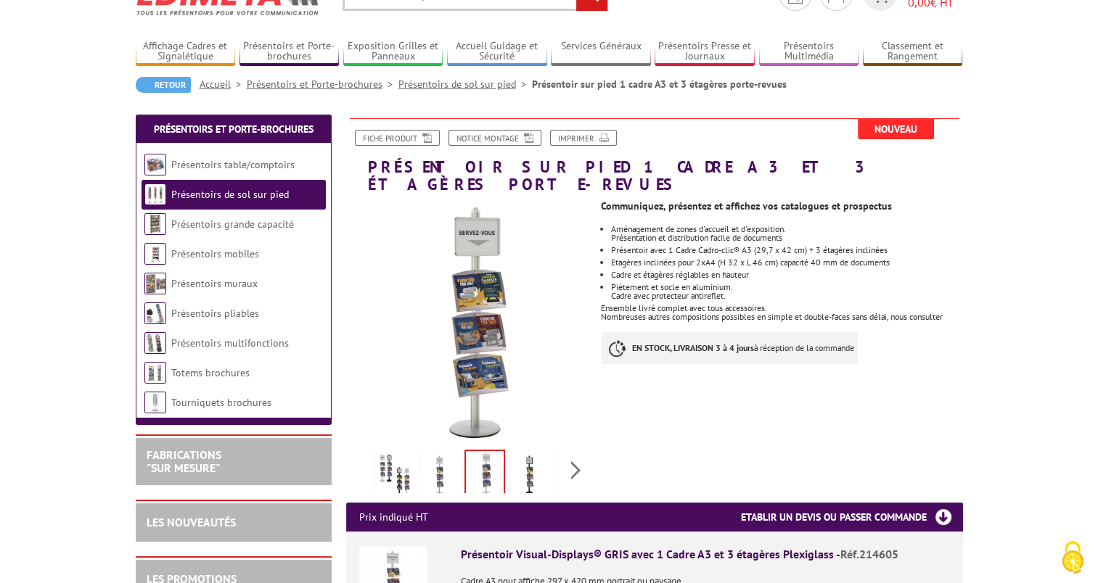
click at [522, 453] on img at bounding box center [529, 475] width 35 height 45
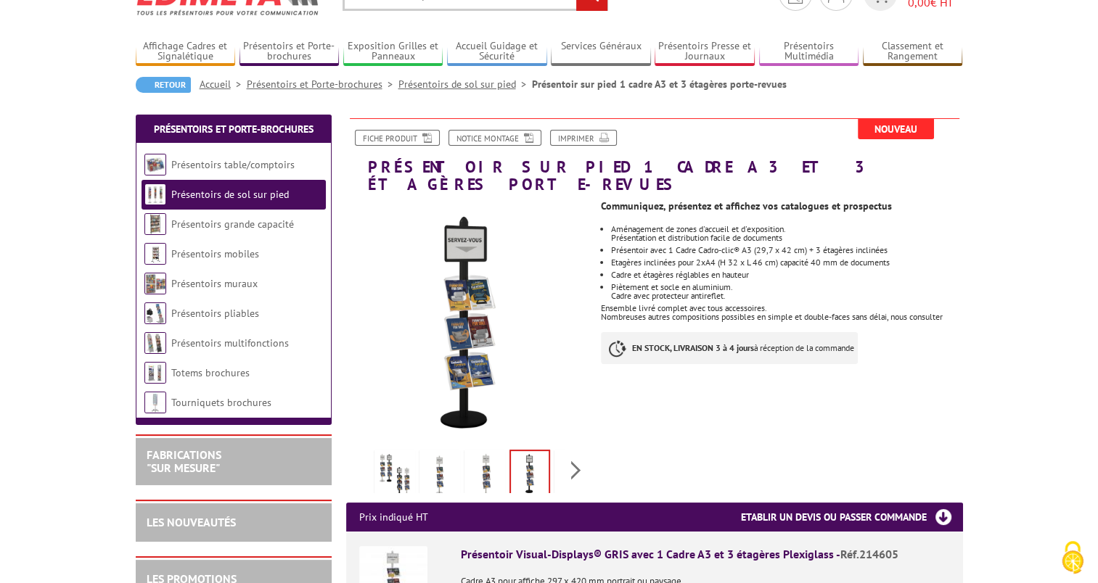
click at [400, 453] on img at bounding box center [394, 475] width 35 height 45
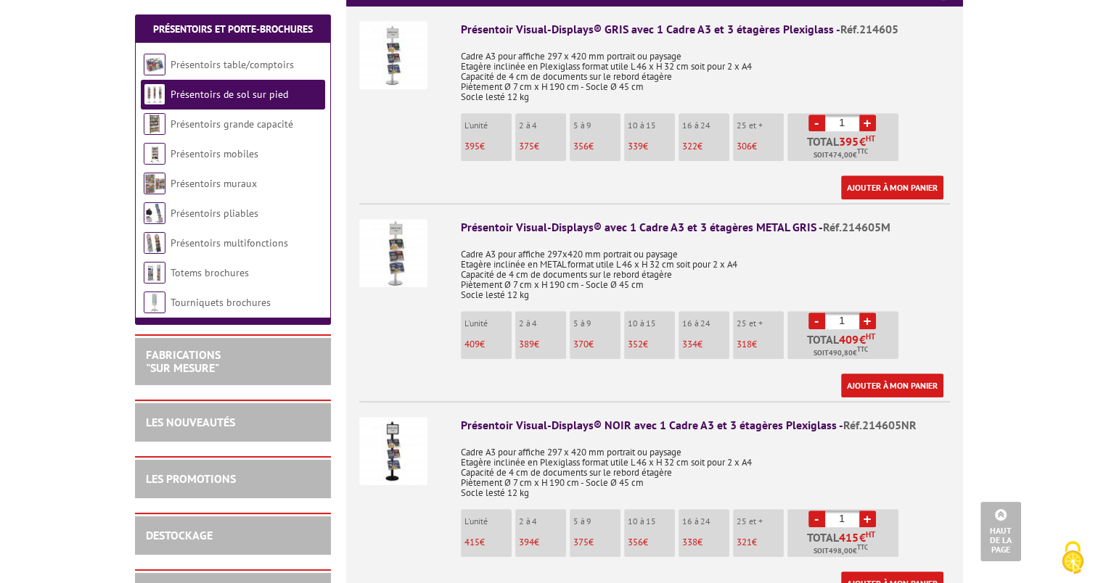
scroll to position [580, 0]
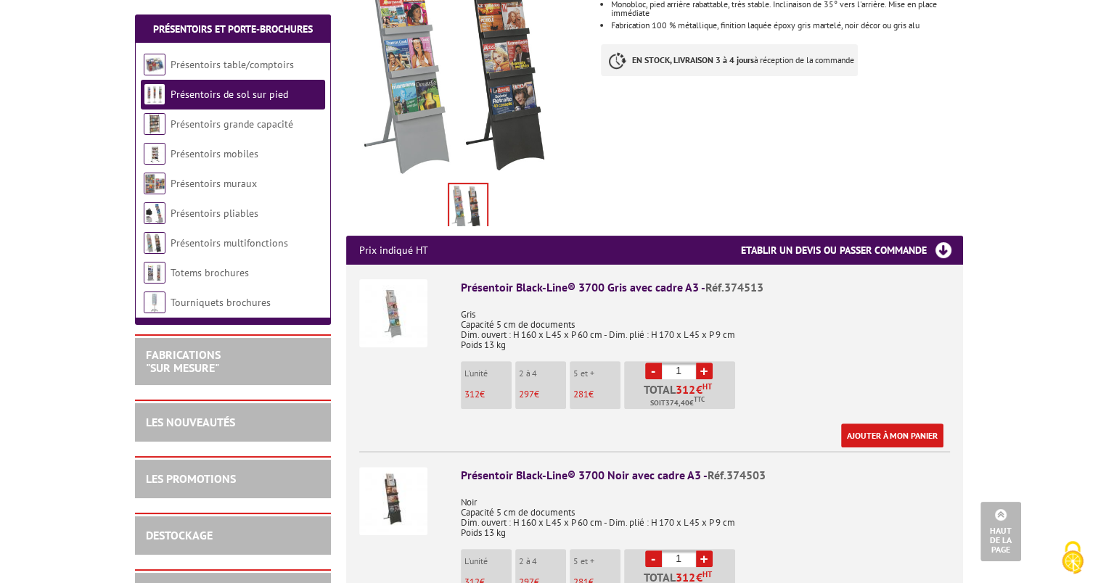
scroll to position [363, 0]
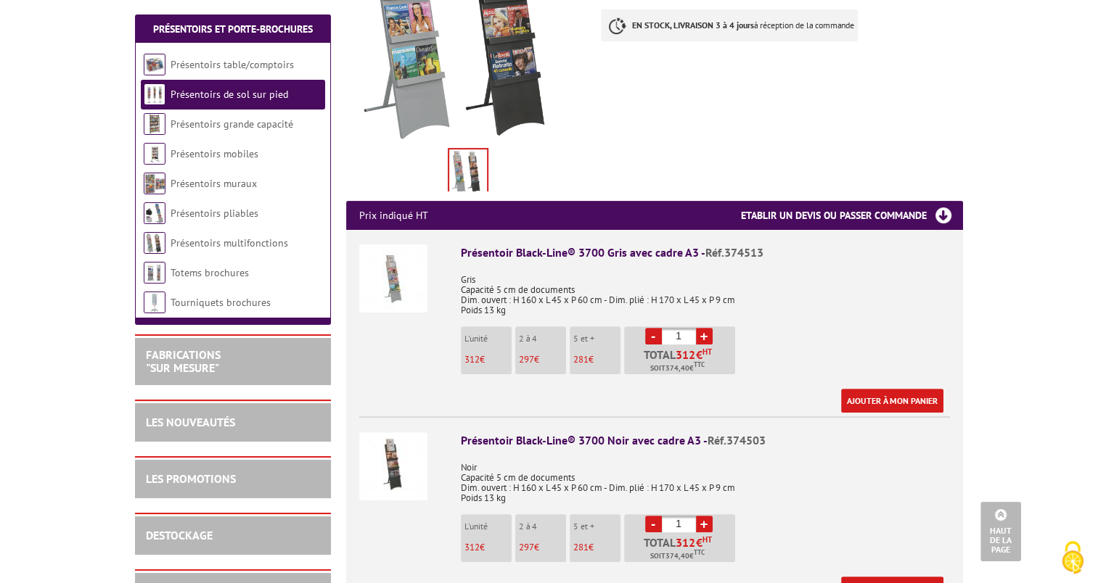
click at [702, 516] on link "+" at bounding box center [704, 524] width 17 height 17
type input "2"
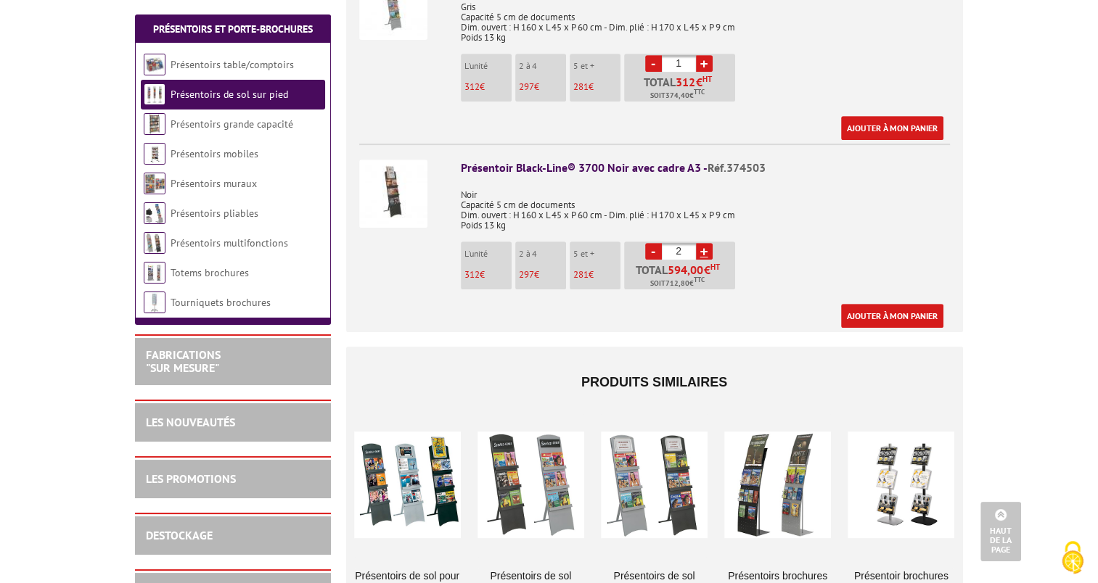
scroll to position [871, 0]
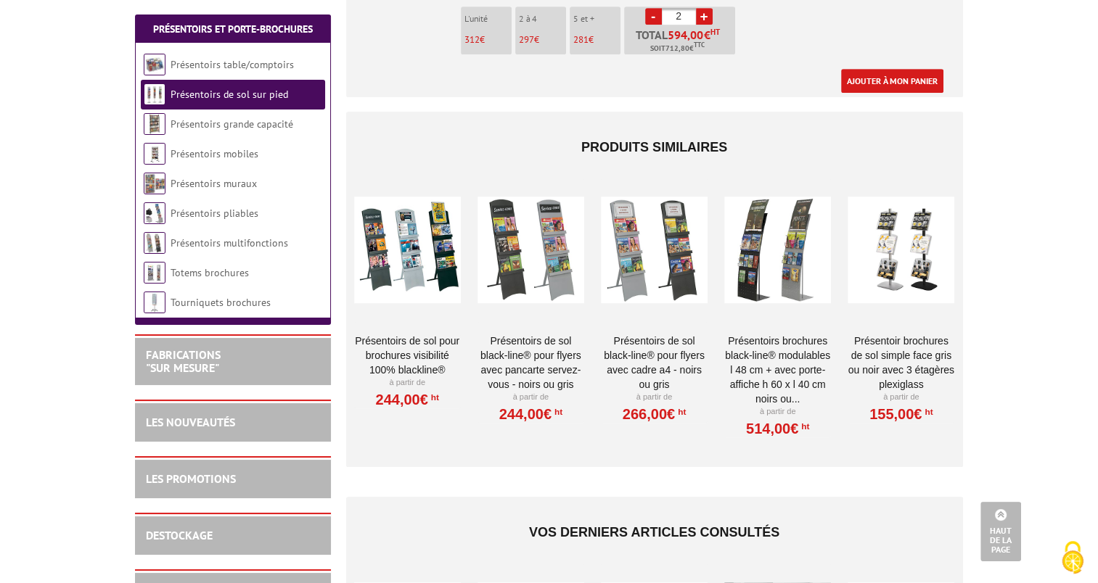
click at [514, 244] on div at bounding box center [530, 250] width 107 height 145
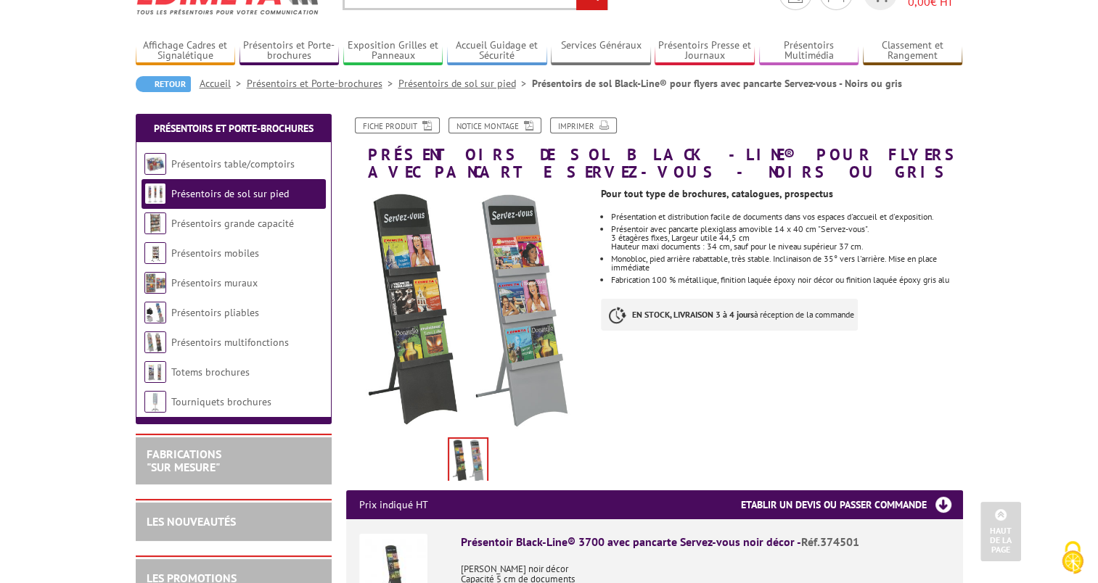
scroll to position [73, 0]
